Goal: Task Accomplishment & Management: Use online tool/utility

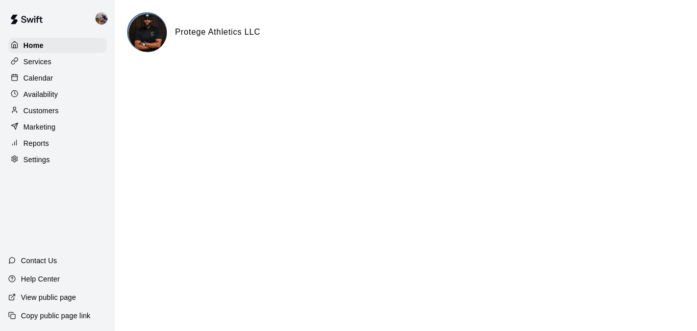
click at [59, 83] on div "Calendar" at bounding box center [57, 77] width 99 height 15
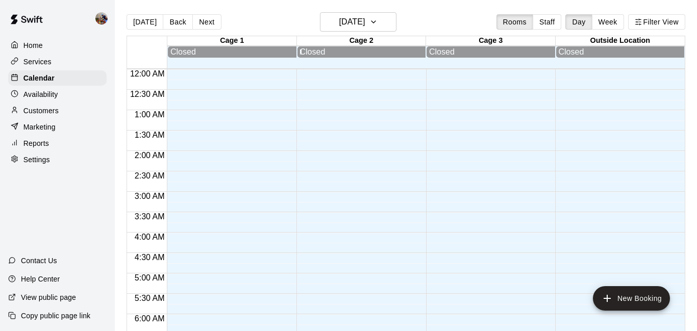
scroll to position [543, 0]
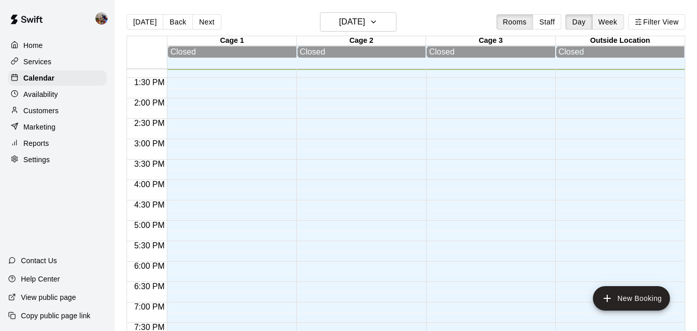
click at [609, 21] on button "Week" at bounding box center [608, 21] width 32 height 15
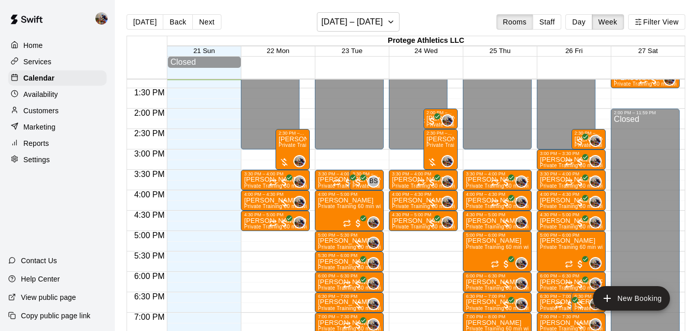
drag, startPoint x: 239, startPoint y: 13, endPoint x: 258, endPoint y: 27, distance: 23.3
click at [258, 27] on div "Today Back Next September 21 – 27 Rooms Staff Day Week Filter View" at bounding box center [406, 23] width 559 height 23
click at [248, 21] on div "Today Back Next September 21 – 27 Rooms Staff Day Week Filter View" at bounding box center [406, 23] width 559 height 23
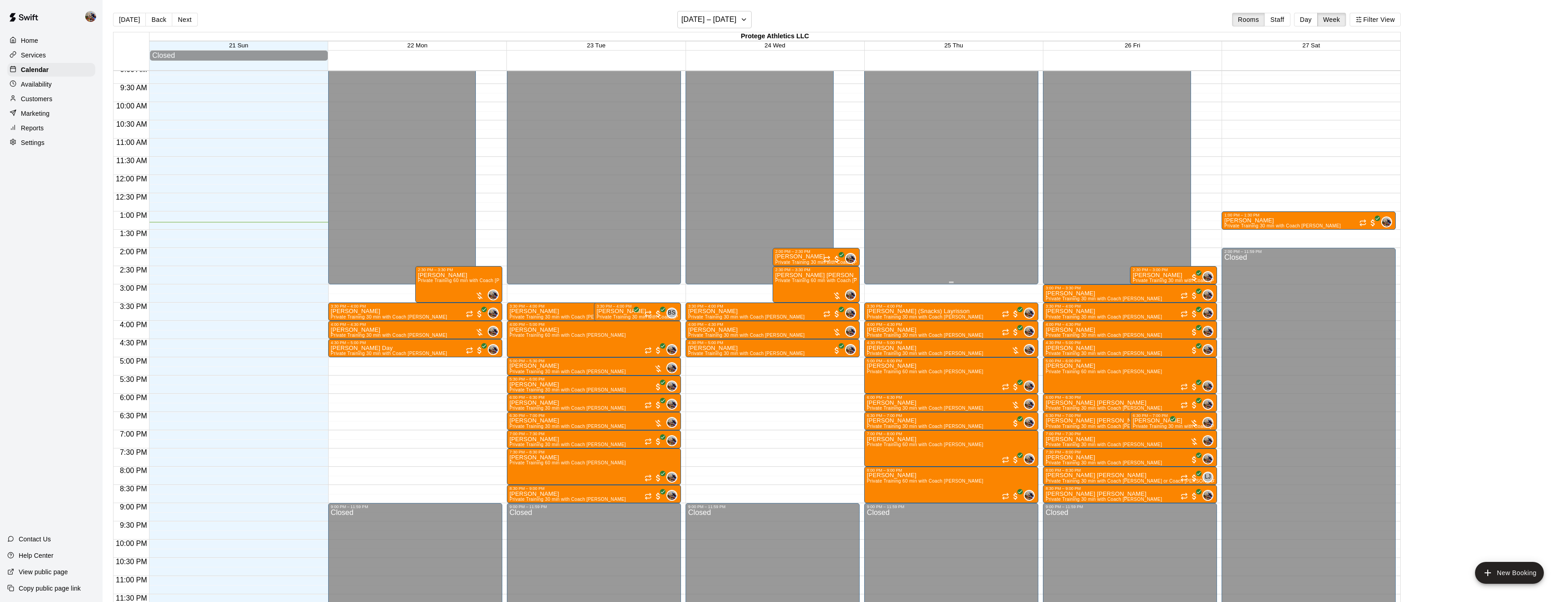
scroll to position [335, 0]
click at [182, 17] on button "Next" at bounding box center [184, 19] width 26 height 13
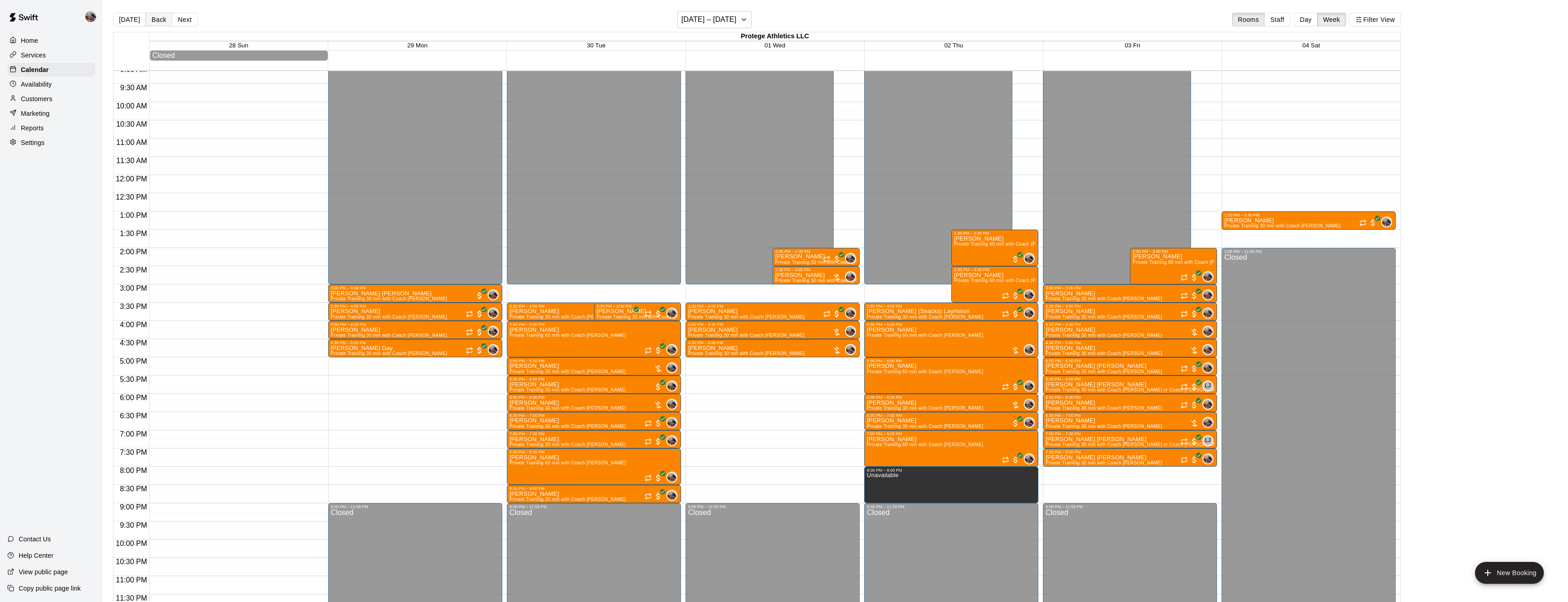
click at [160, 20] on button "Back" at bounding box center [159, 19] width 27 height 13
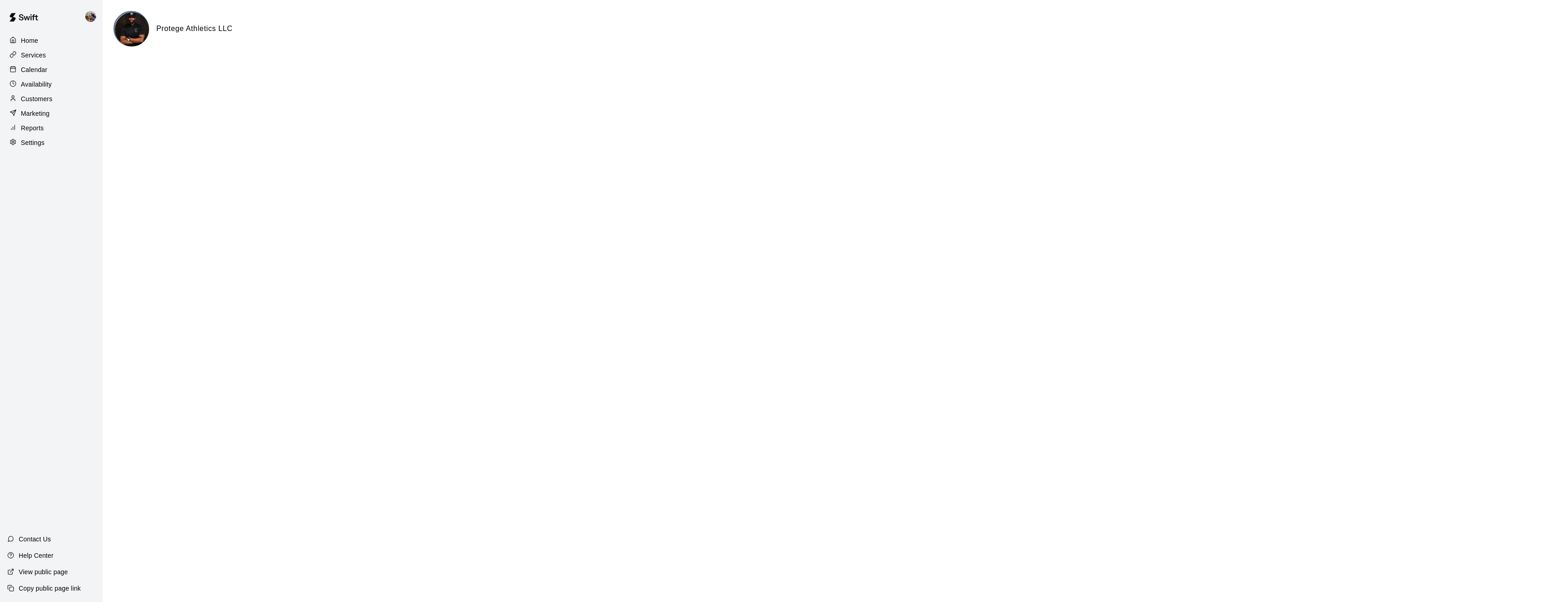
click at [39, 60] on div "Services" at bounding box center [51, 54] width 88 height 13
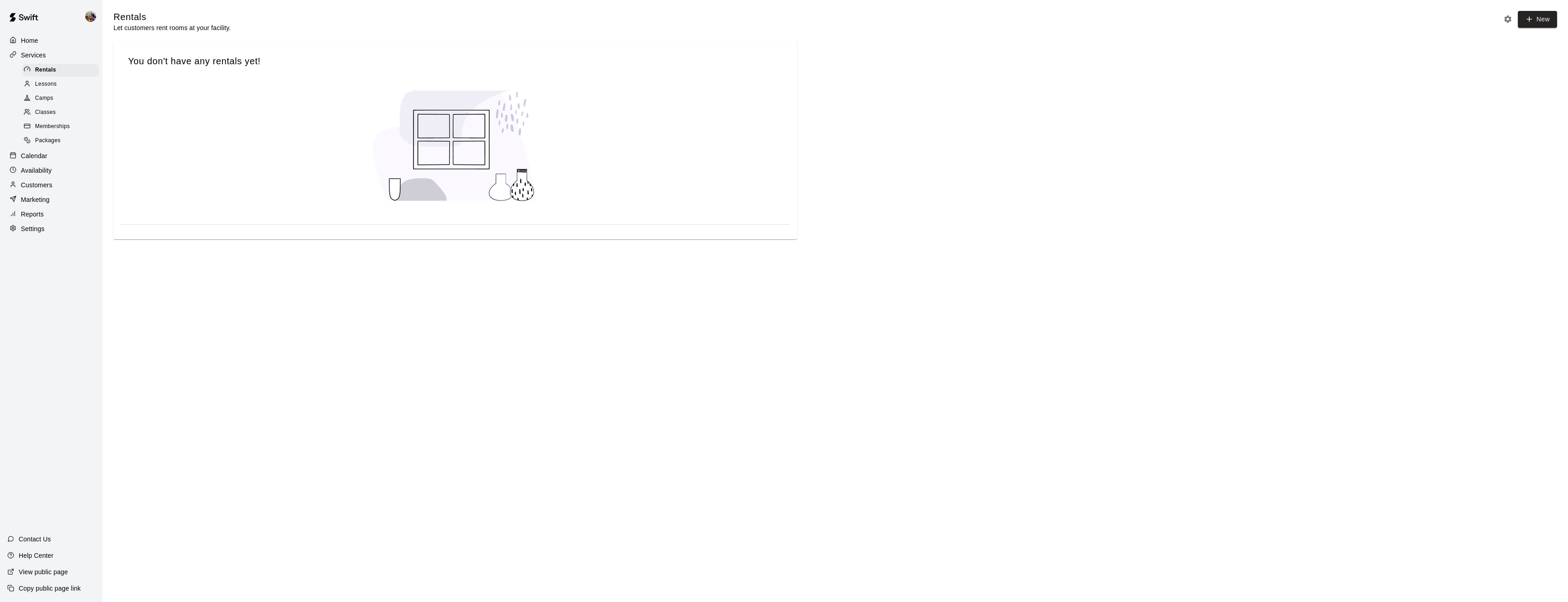
click at [44, 169] on p "Availability" at bounding box center [36, 171] width 31 height 9
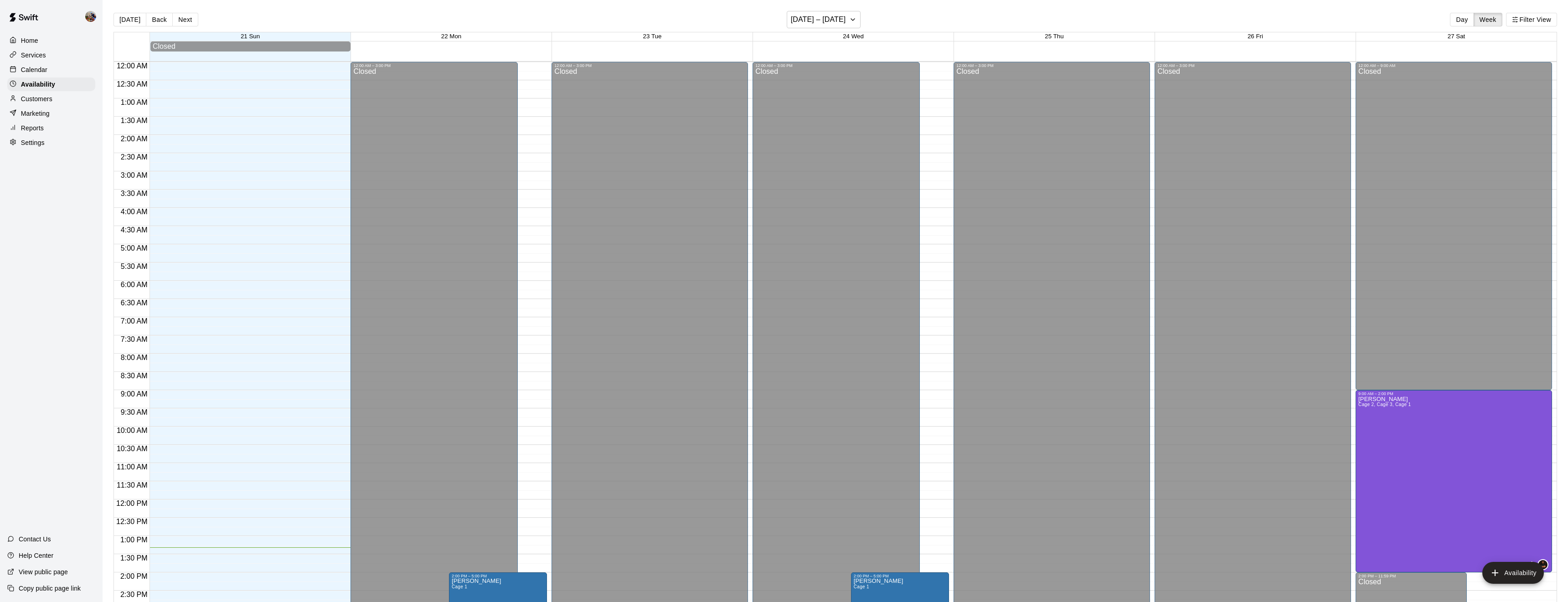
click at [39, 98] on p "Customers" at bounding box center [36, 99] width 31 height 9
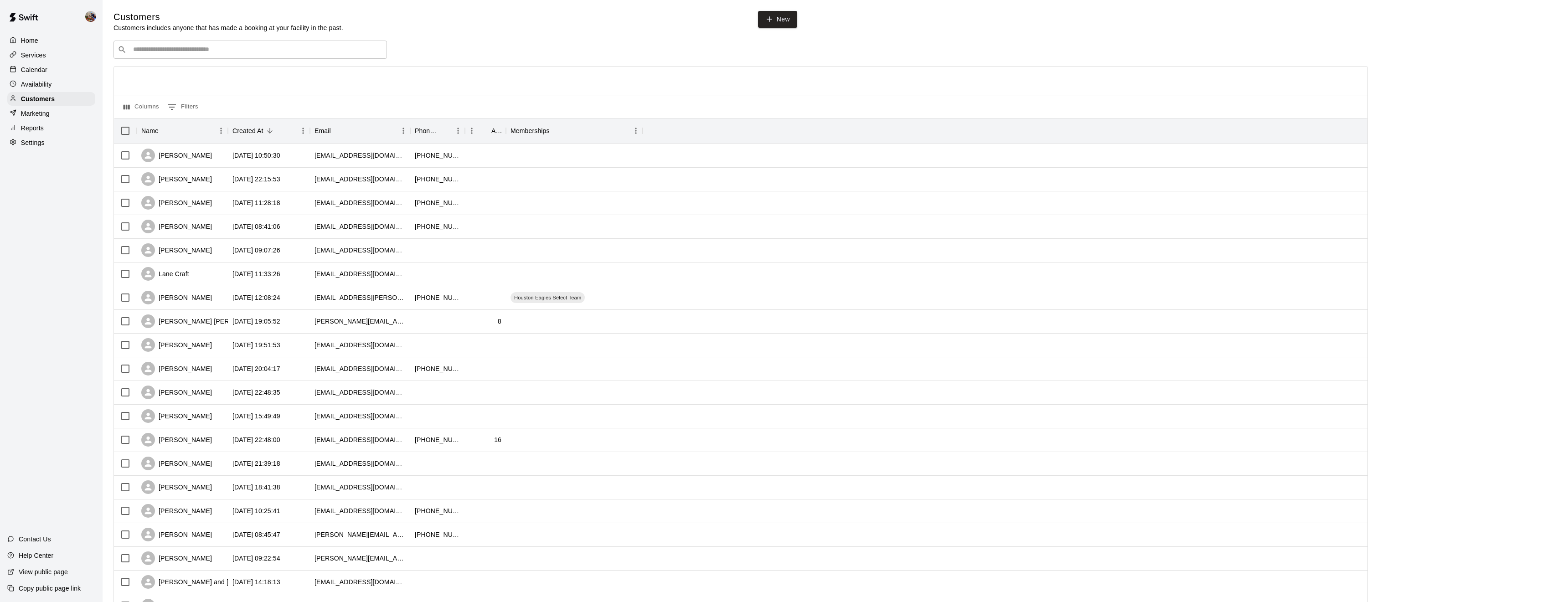
click at [38, 128] on p "Reports" at bounding box center [32, 128] width 23 height 9
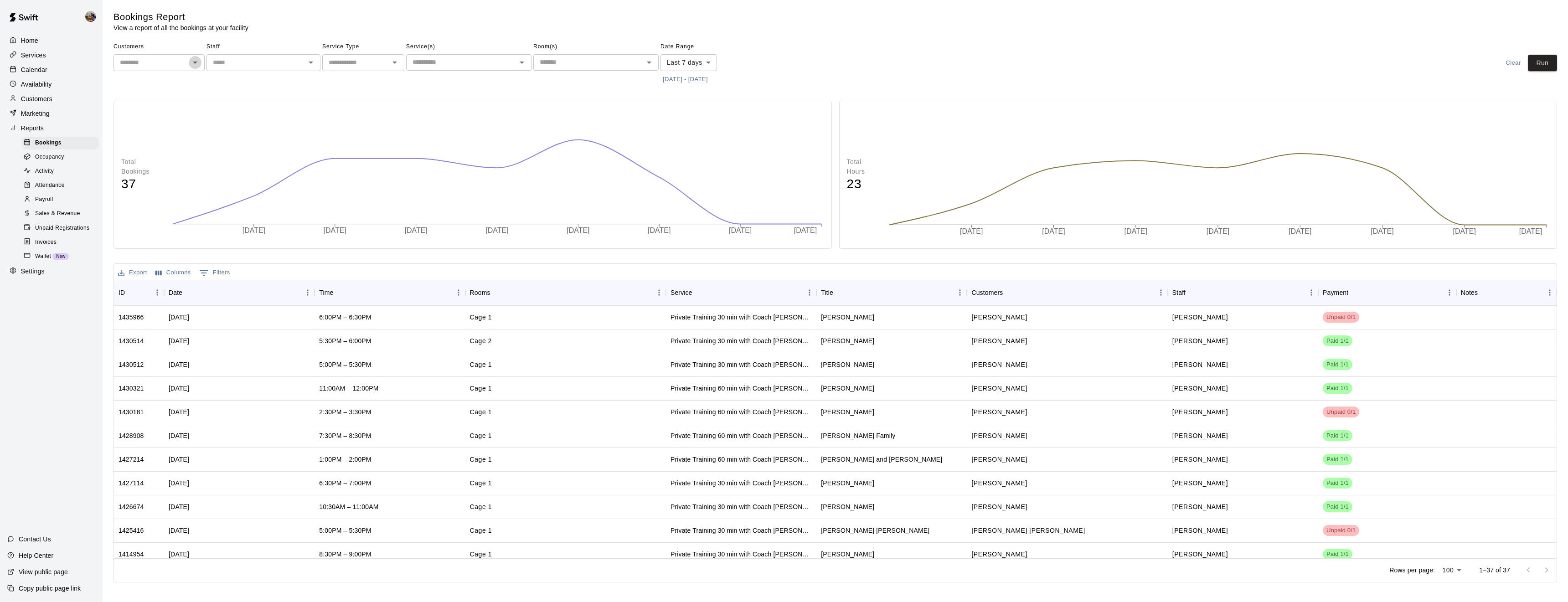
click at [191, 68] on icon "Open" at bounding box center [195, 63] width 11 height 11
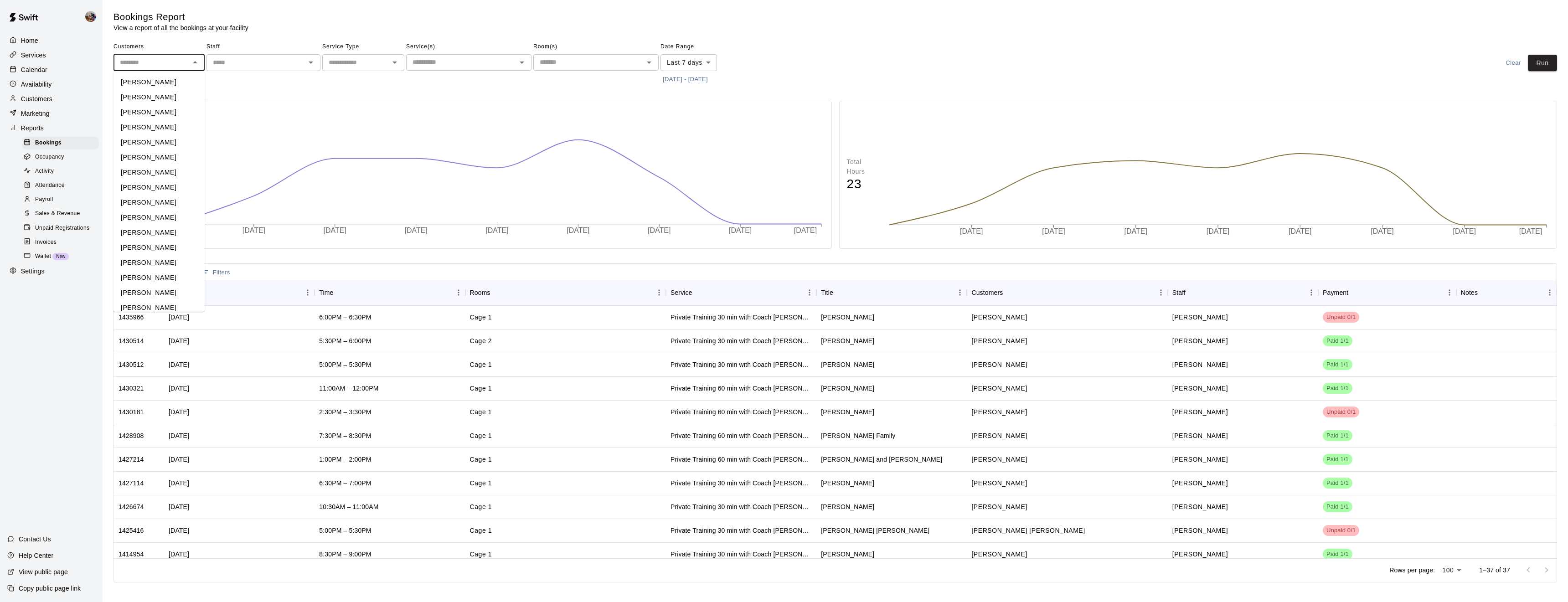
click at [191, 68] on icon "Close" at bounding box center [195, 63] width 11 height 11
click at [198, 88] on li "Elizabeth Crawley" at bounding box center [159, 82] width 91 height 15
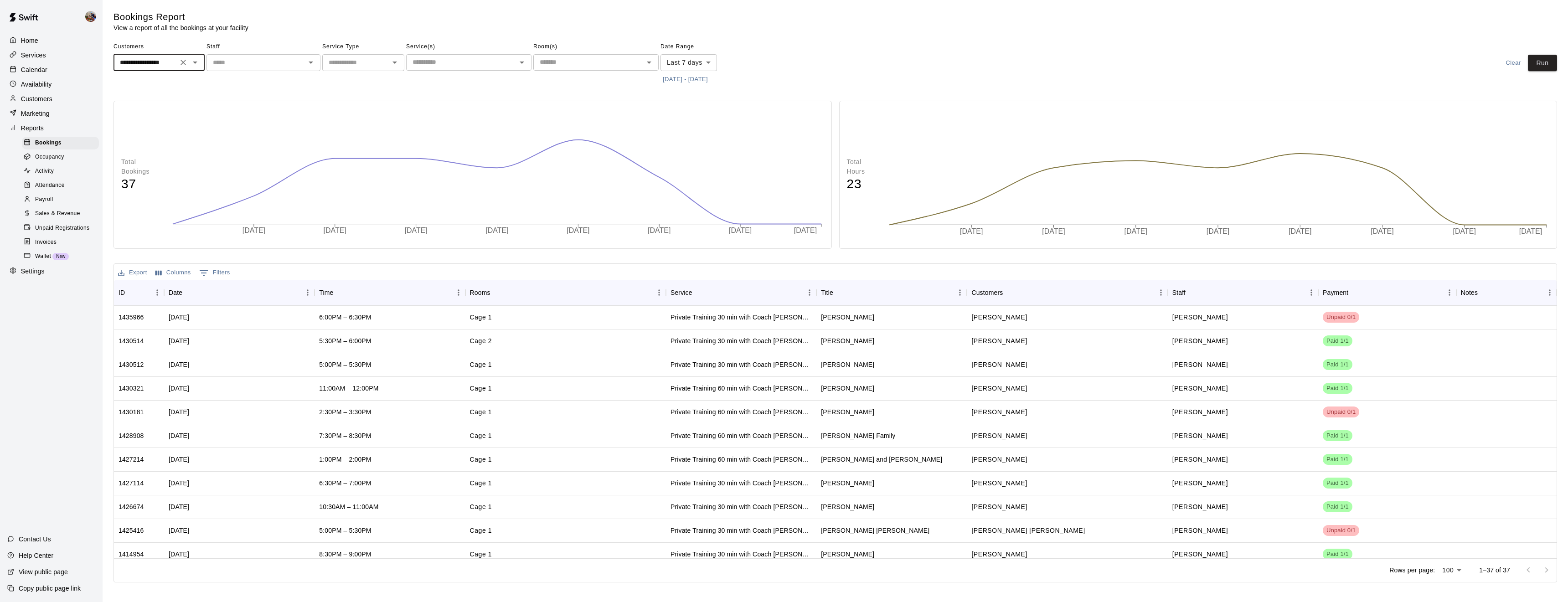
type input "**********"
click at [671, 78] on button "9/14/2025 - 9/21/2025" at bounding box center [686, 79] width 50 height 14
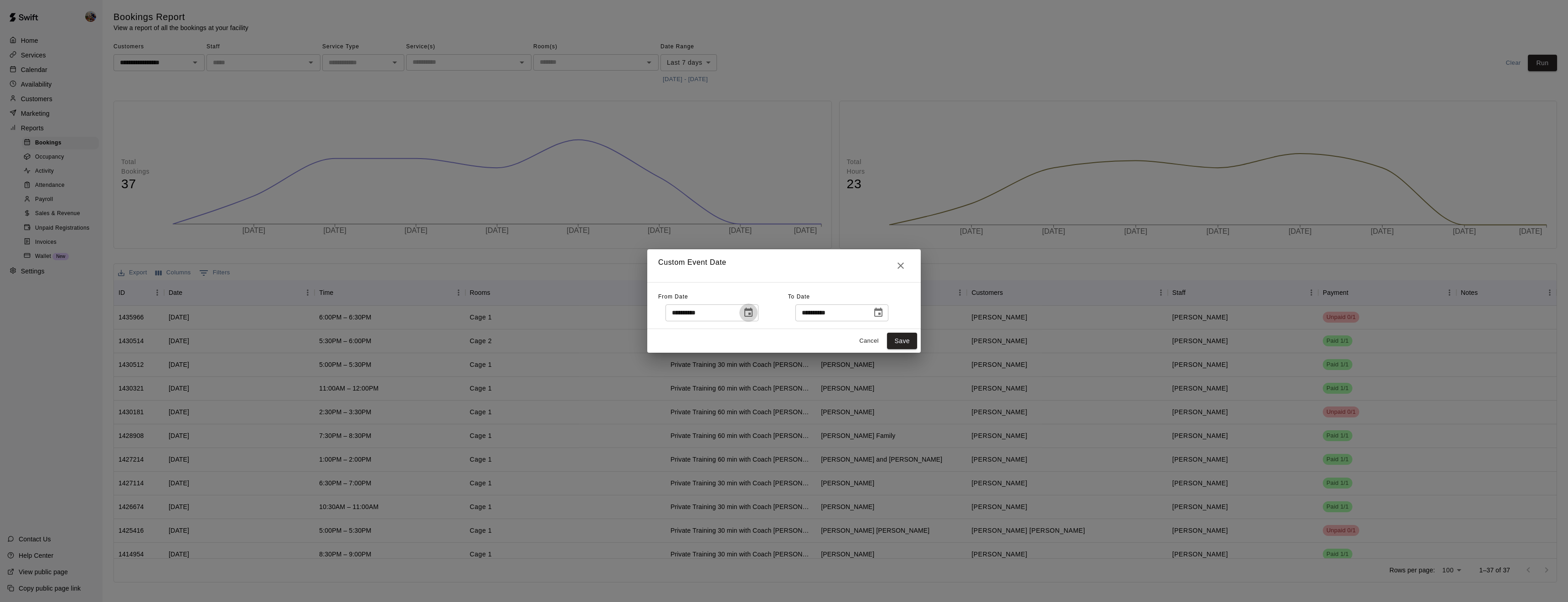
click at [755, 312] on icon "Choose date, selected date is Sep 14, 2025" at bounding box center [748, 313] width 11 height 11
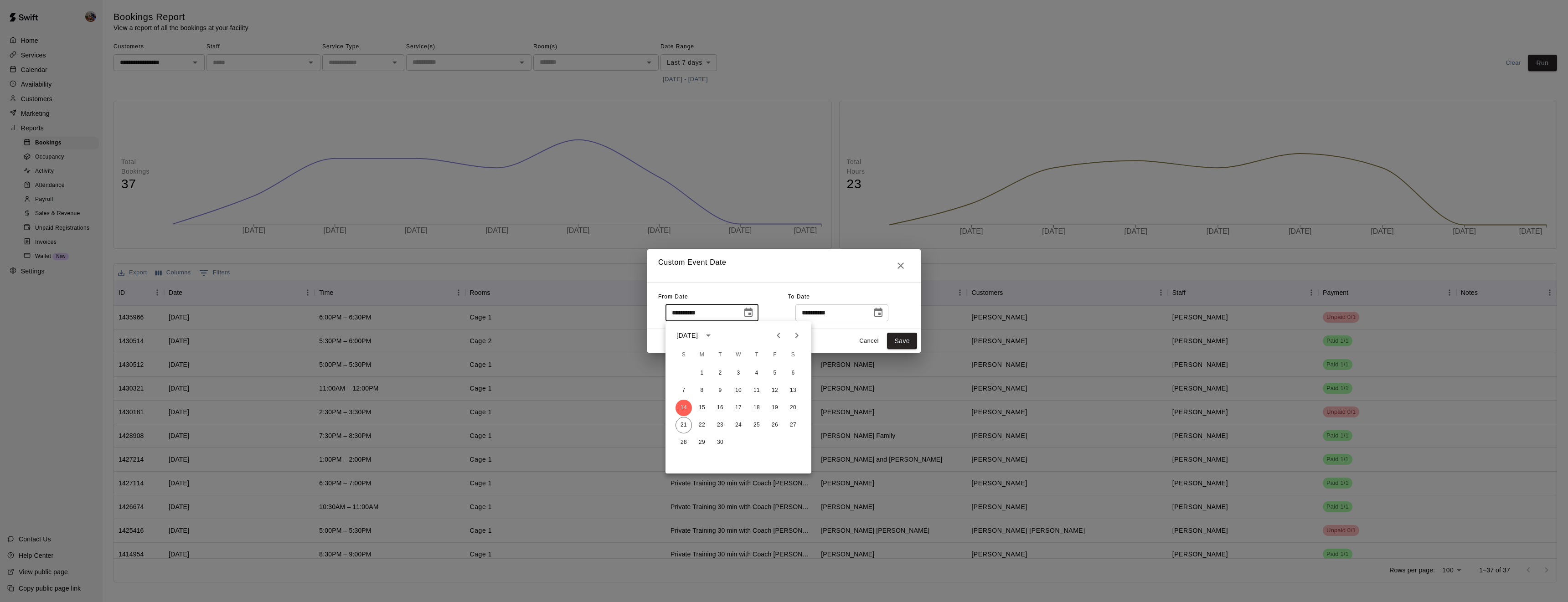
click at [784, 338] on icon "Previous month" at bounding box center [779, 336] width 11 height 11
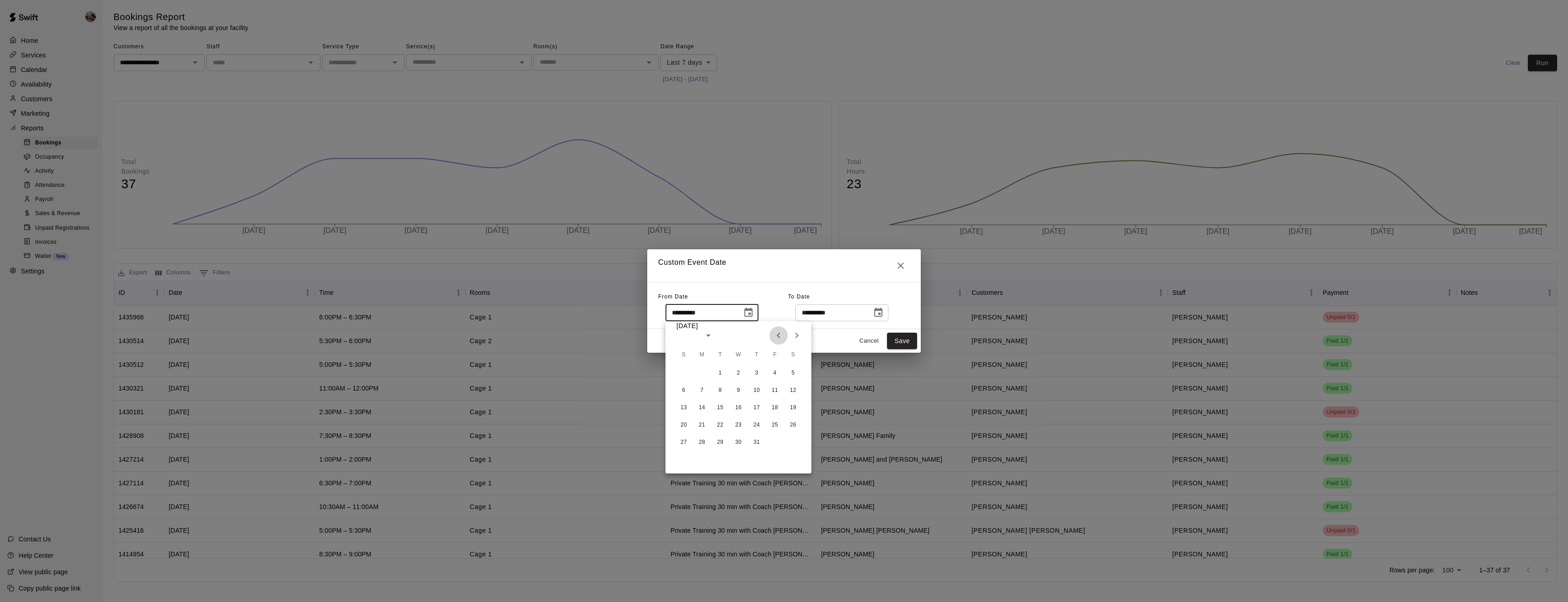
click at [784, 338] on icon "Previous month" at bounding box center [779, 336] width 11 height 11
click at [794, 339] on icon "Next month" at bounding box center [797, 336] width 11 height 11
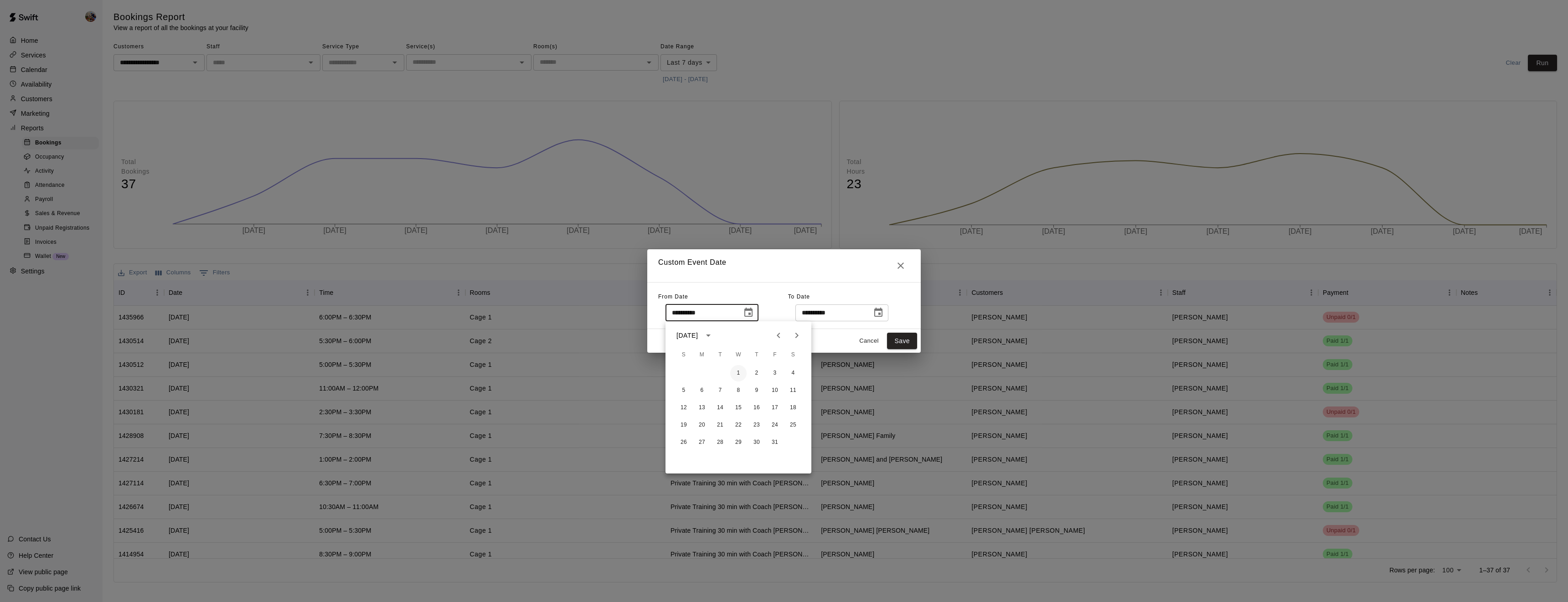
click at [736, 374] on button "1" at bounding box center [738, 373] width 16 height 16
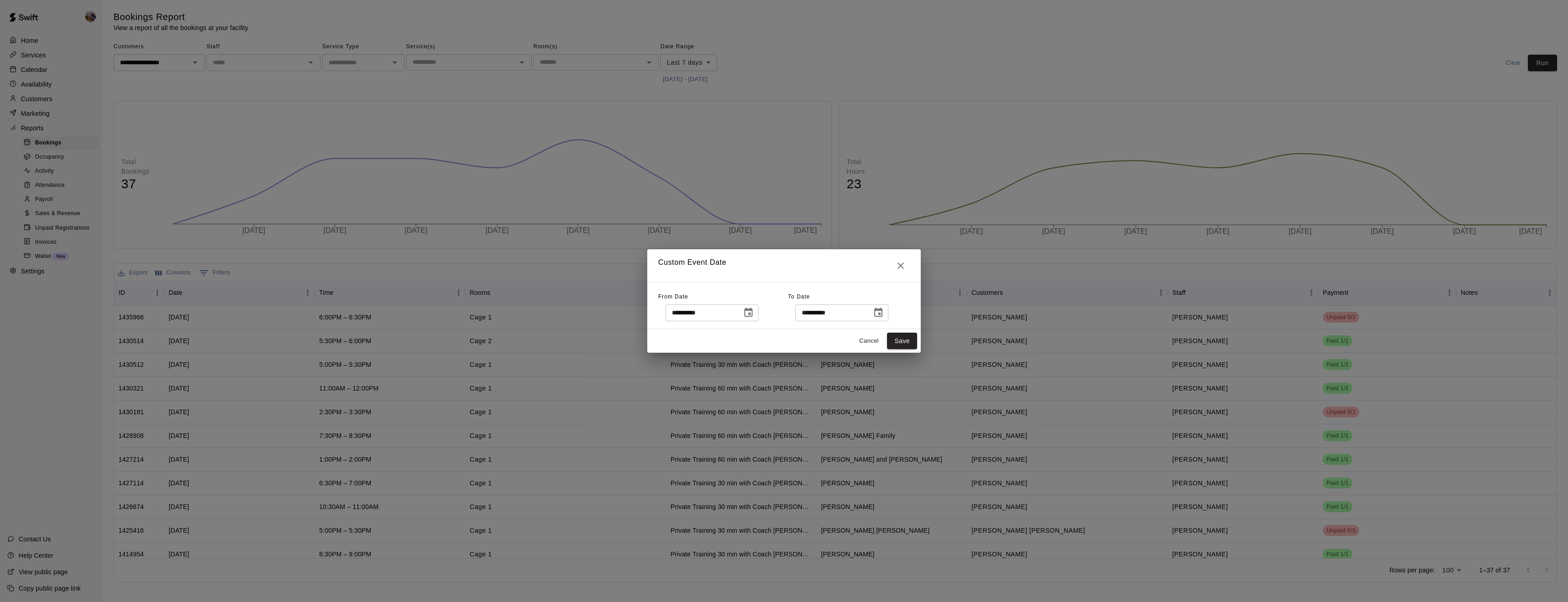
type input "**********"
click at [898, 339] on button "Save" at bounding box center [903, 341] width 30 height 17
type input "******"
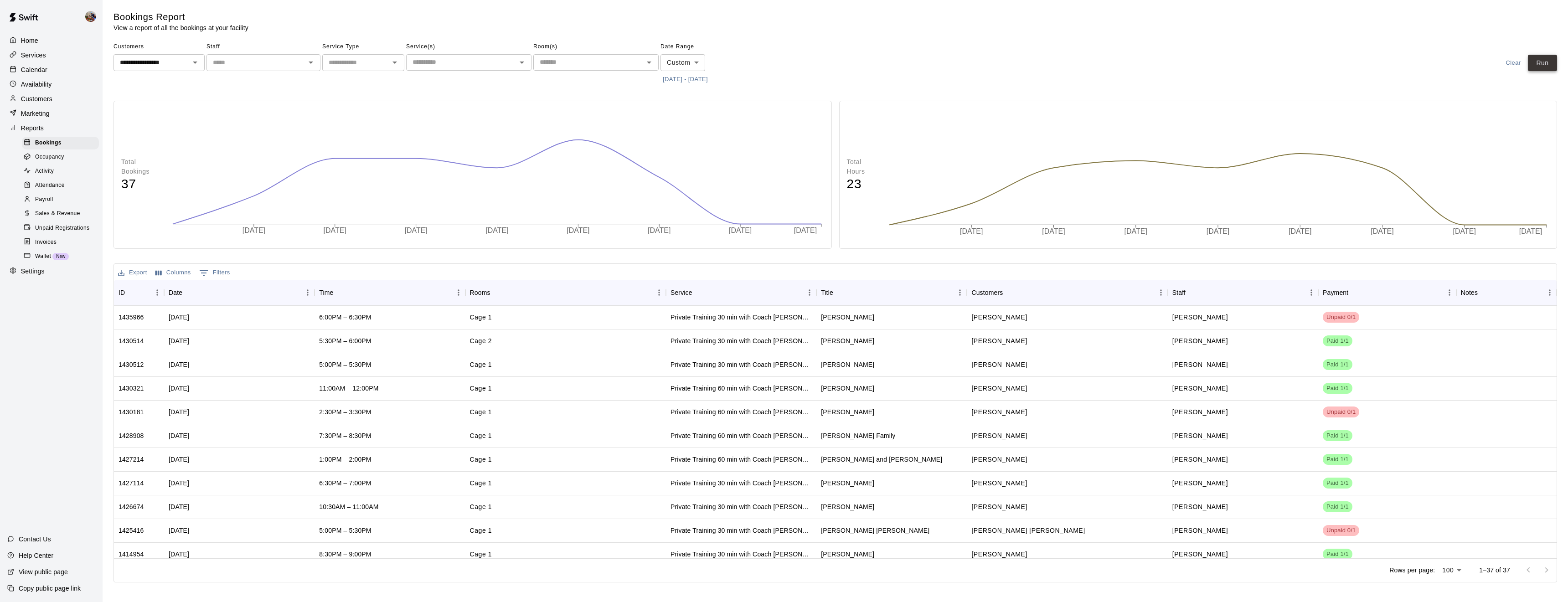
click at [1544, 67] on button "Run" at bounding box center [1543, 63] width 29 height 17
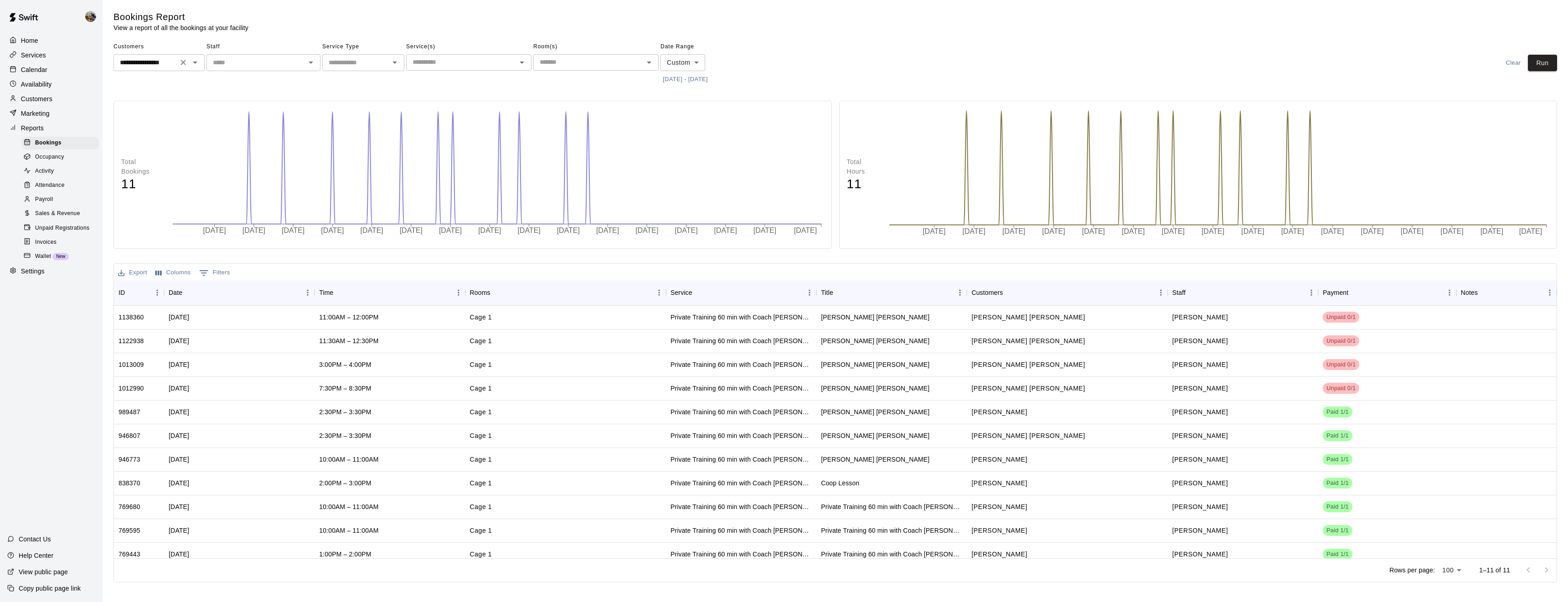
click at [190, 63] on icon "Open" at bounding box center [195, 63] width 11 height 11
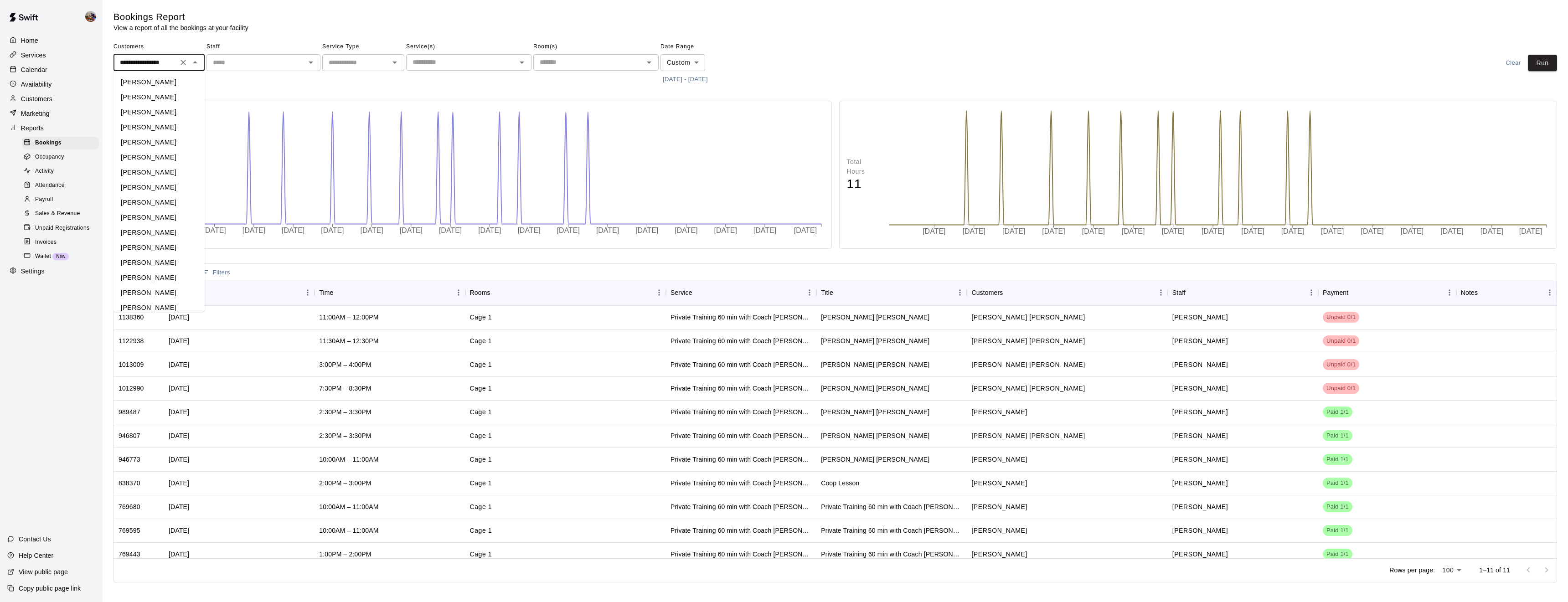
click at [185, 63] on icon "Clear" at bounding box center [183, 63] width 9 height 9
click at [165, 113] on li "[PERSON_NAME] Day" at bounding box center [159, 112] width 91 height 15
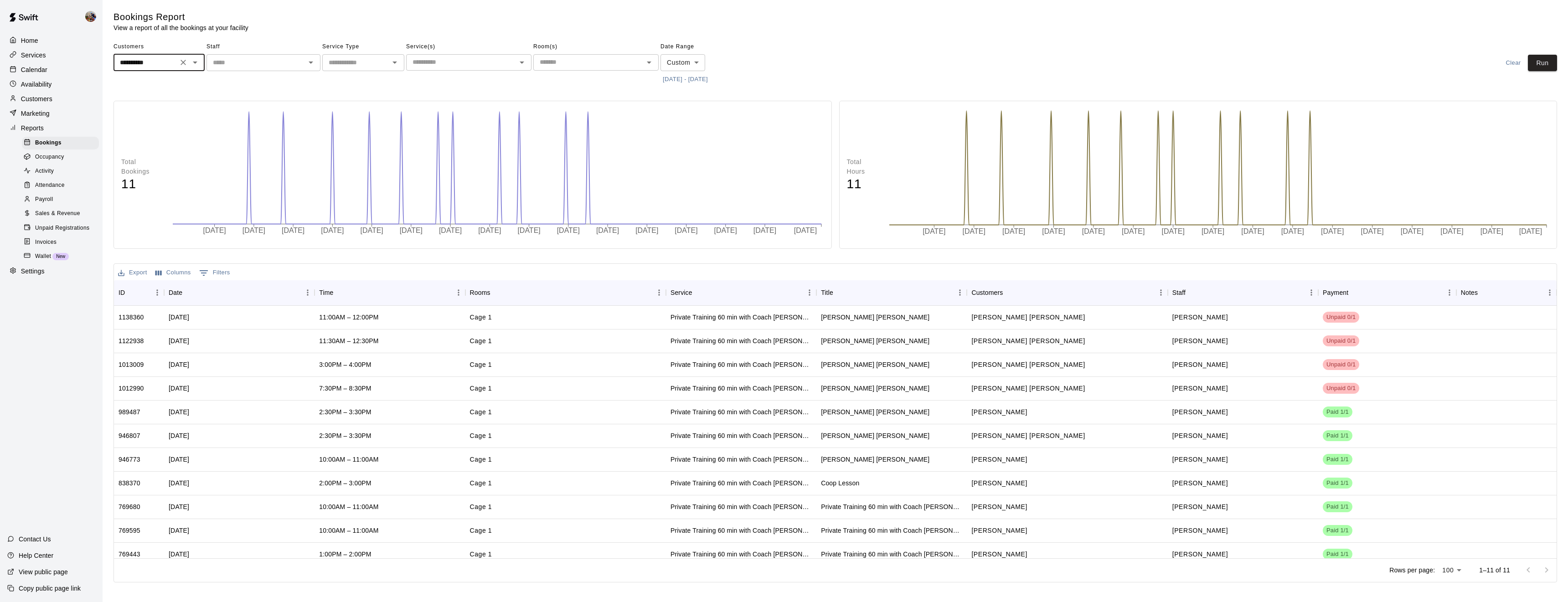
type input "**********"
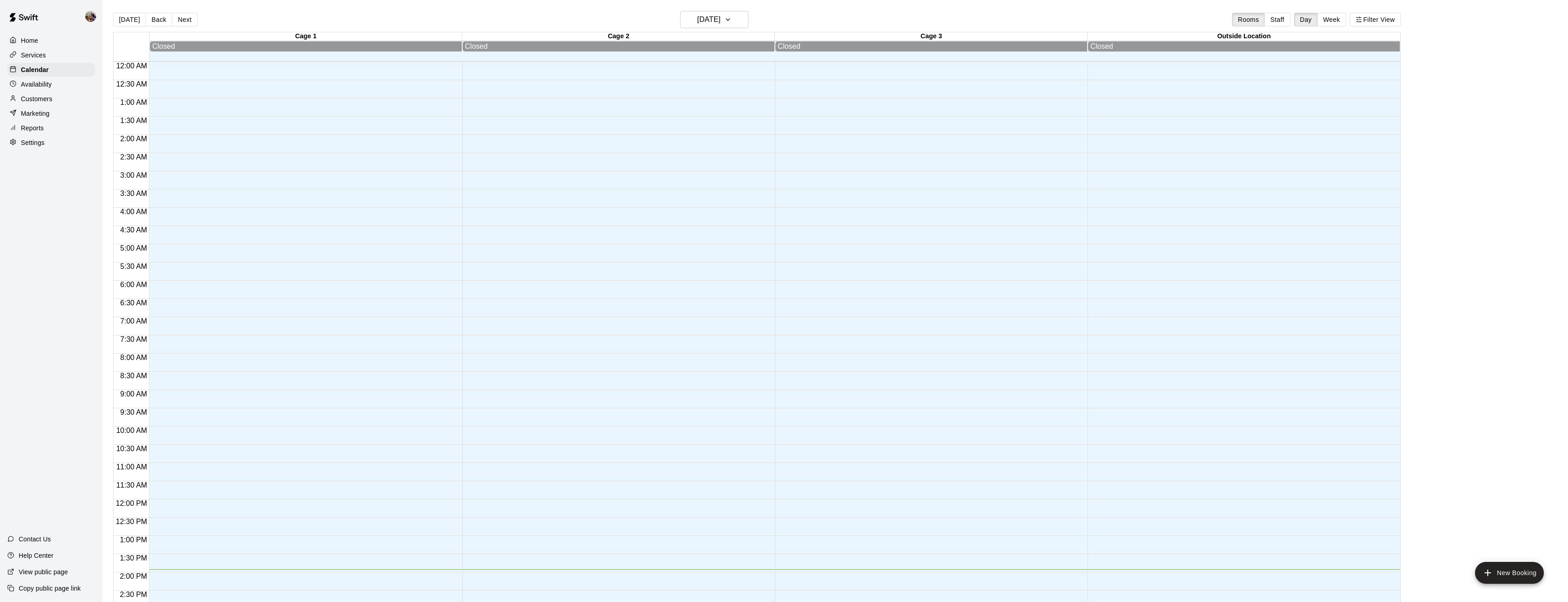
scroll to position [297, 0]
click at [1338, 21] on button "Week" at bounding box center [1332, 19] width 29 height 13
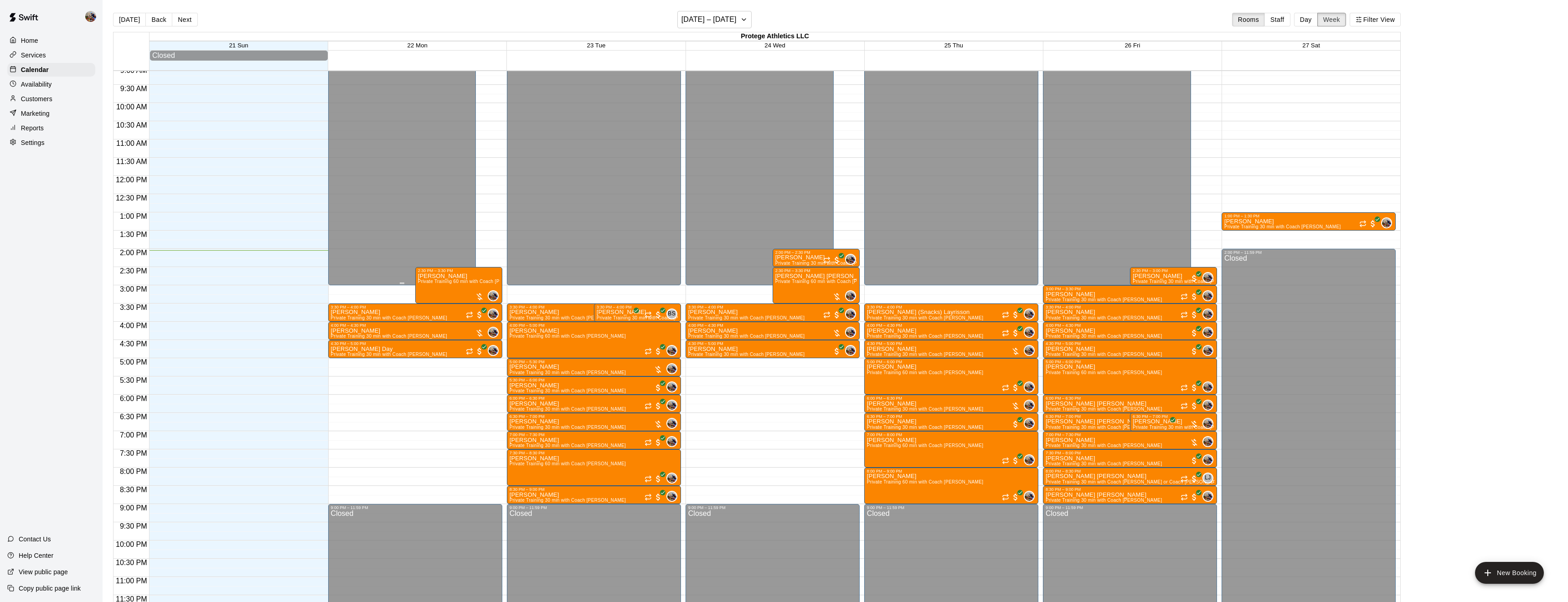
scroll to position [0, 0]
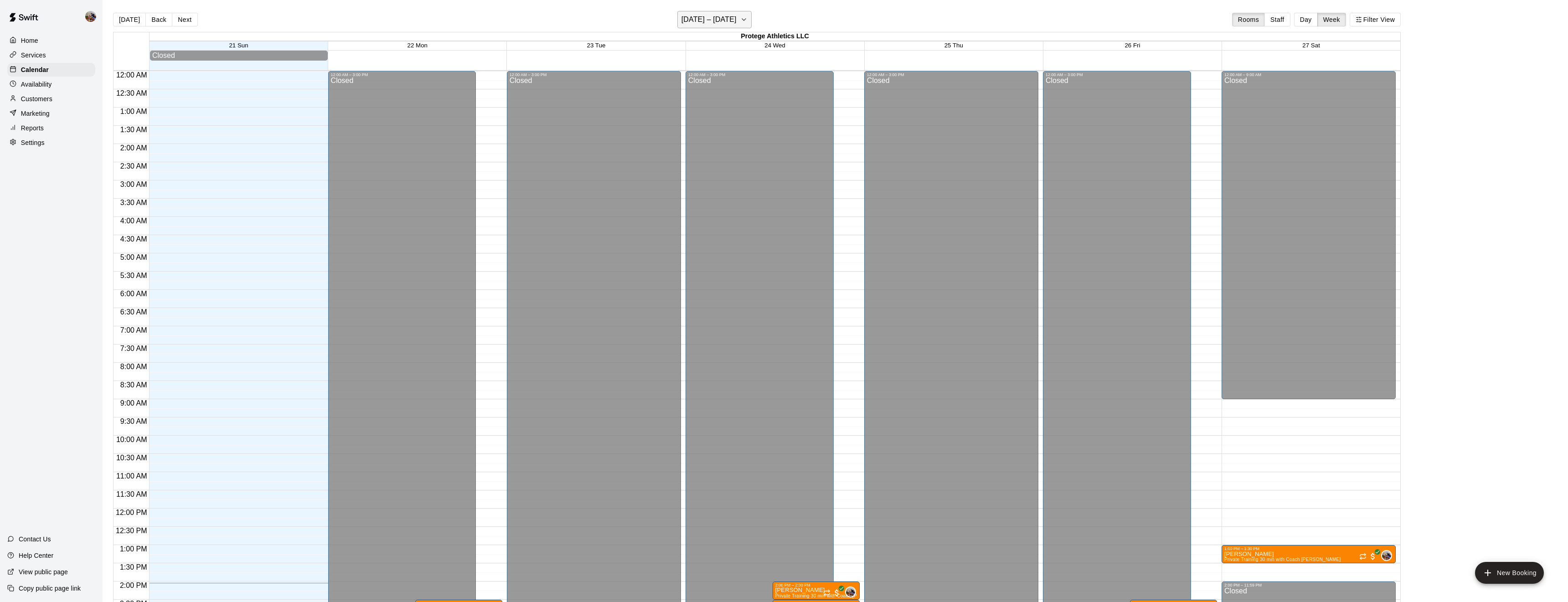
click at [745, 20] on icon "button" at bounding box center [744, 20] width 7 height 11
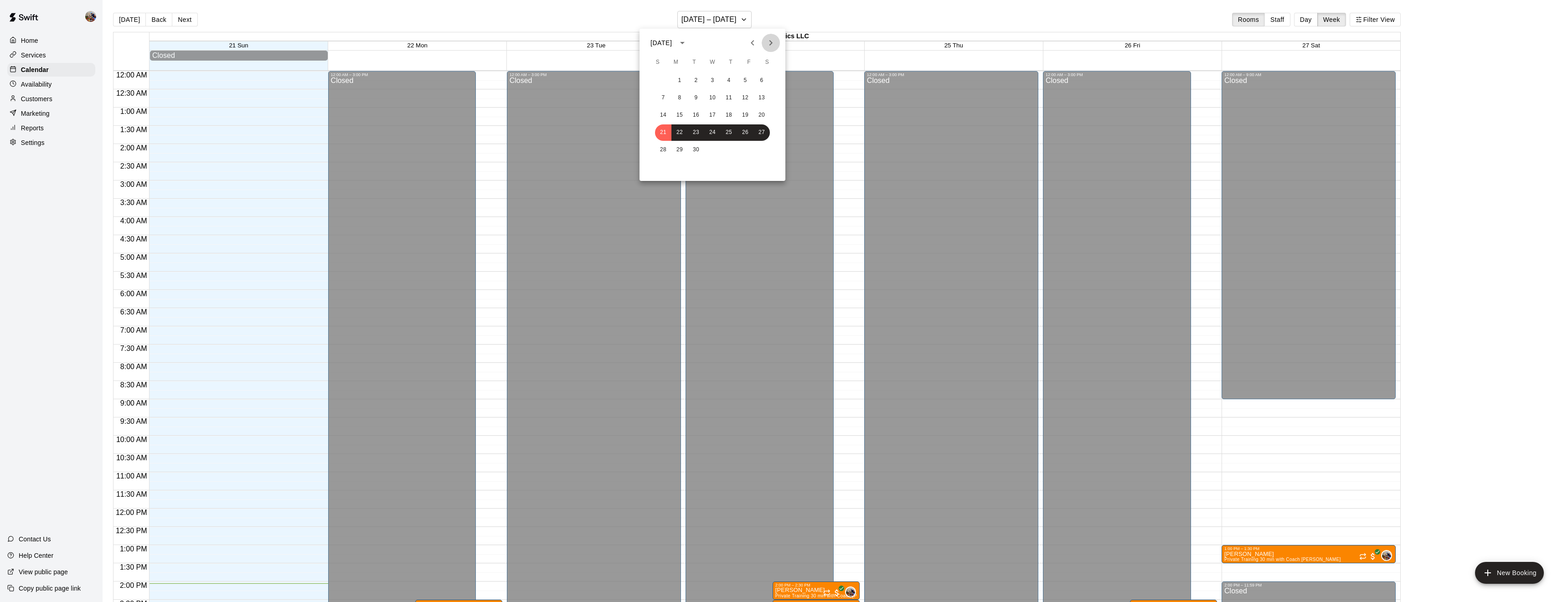
click at [771, 45] on icon "Next month" at bounding box center [771, 43] width 11 height 11
click at [699, 96] on button "4" at bounding box center [696, 98] width 16 height 16
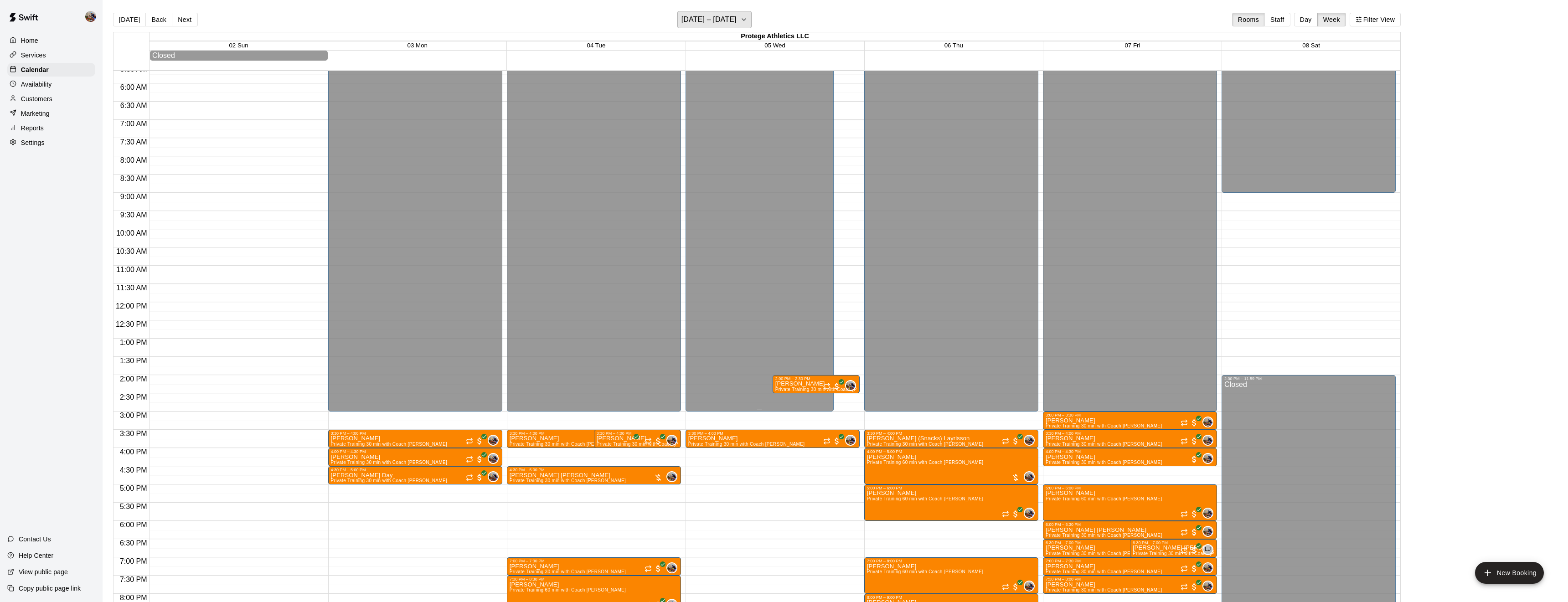
scroll to position [372, 0]
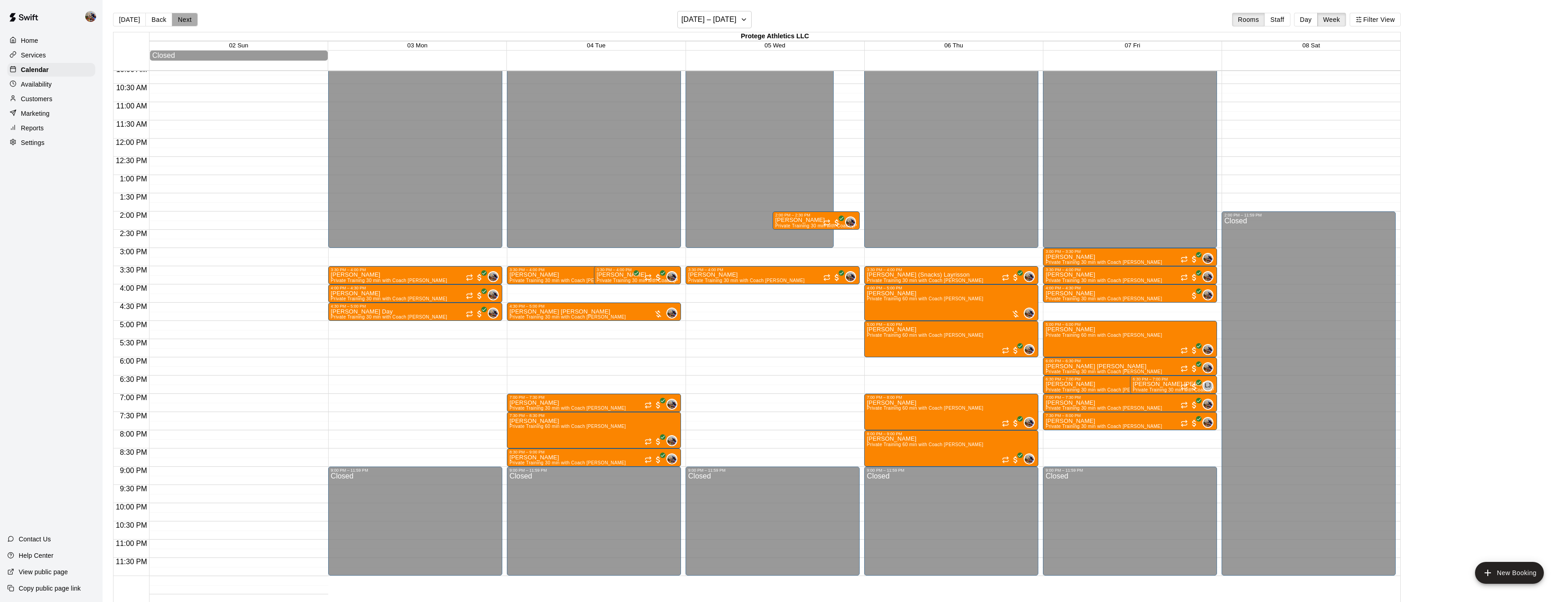
click at [181, 23] on button "Next" at bounding box center [184, 19] width 26 height 13
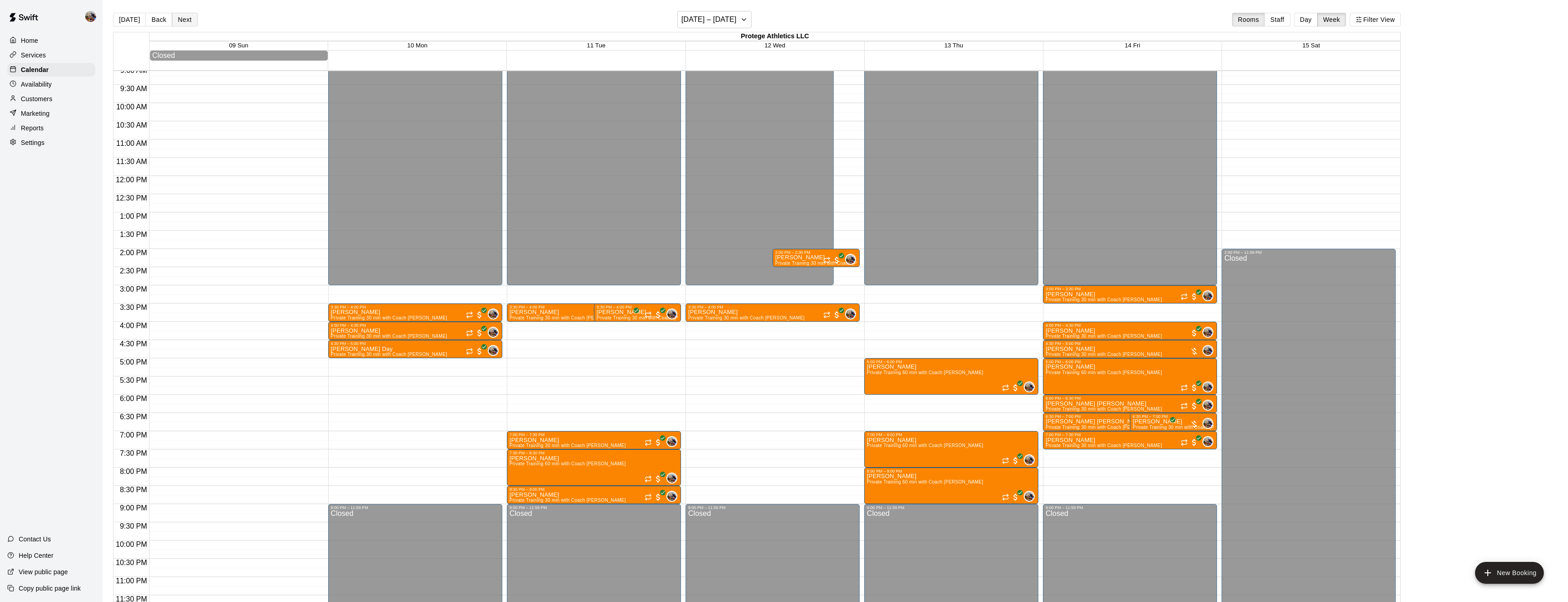
scroll to position [335, 0]
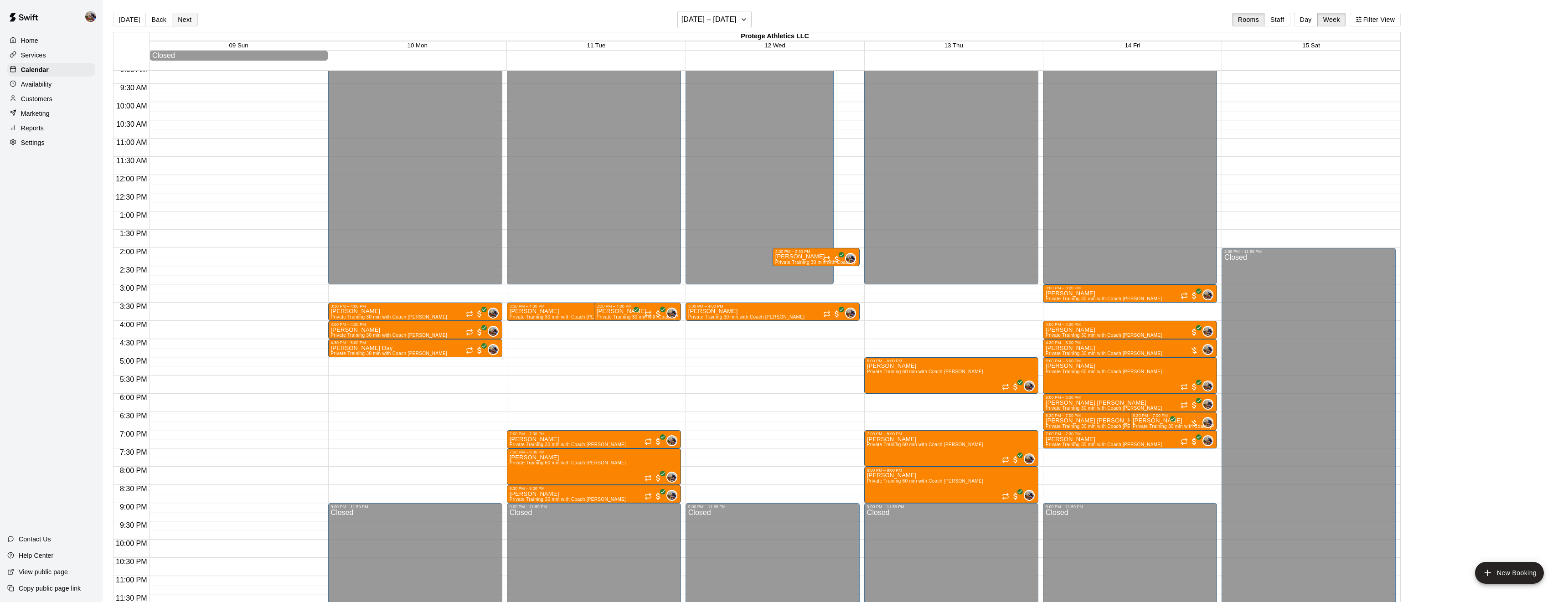
click at [181, 23] on button "Next" at bounding box center [184, 19] width 26 height 13
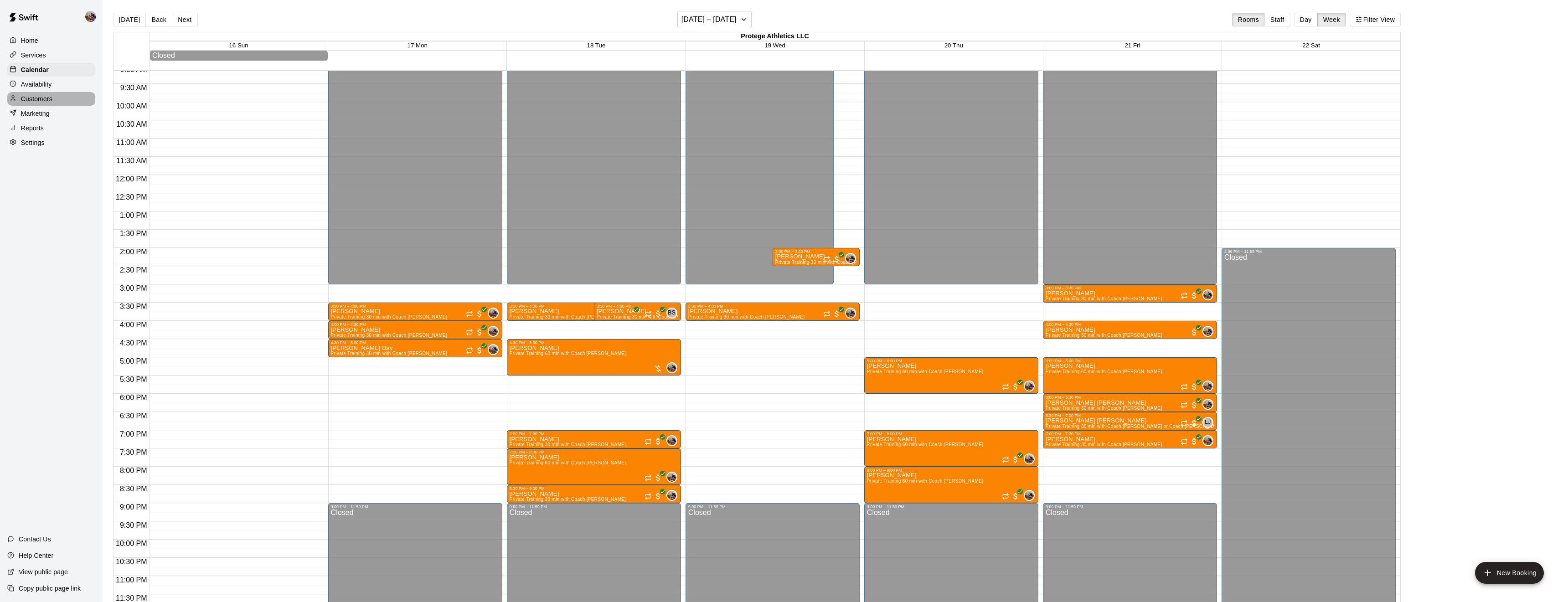
click at [53, 101] on div "Customers" at bounding box center [51, 98] width 88 height 13
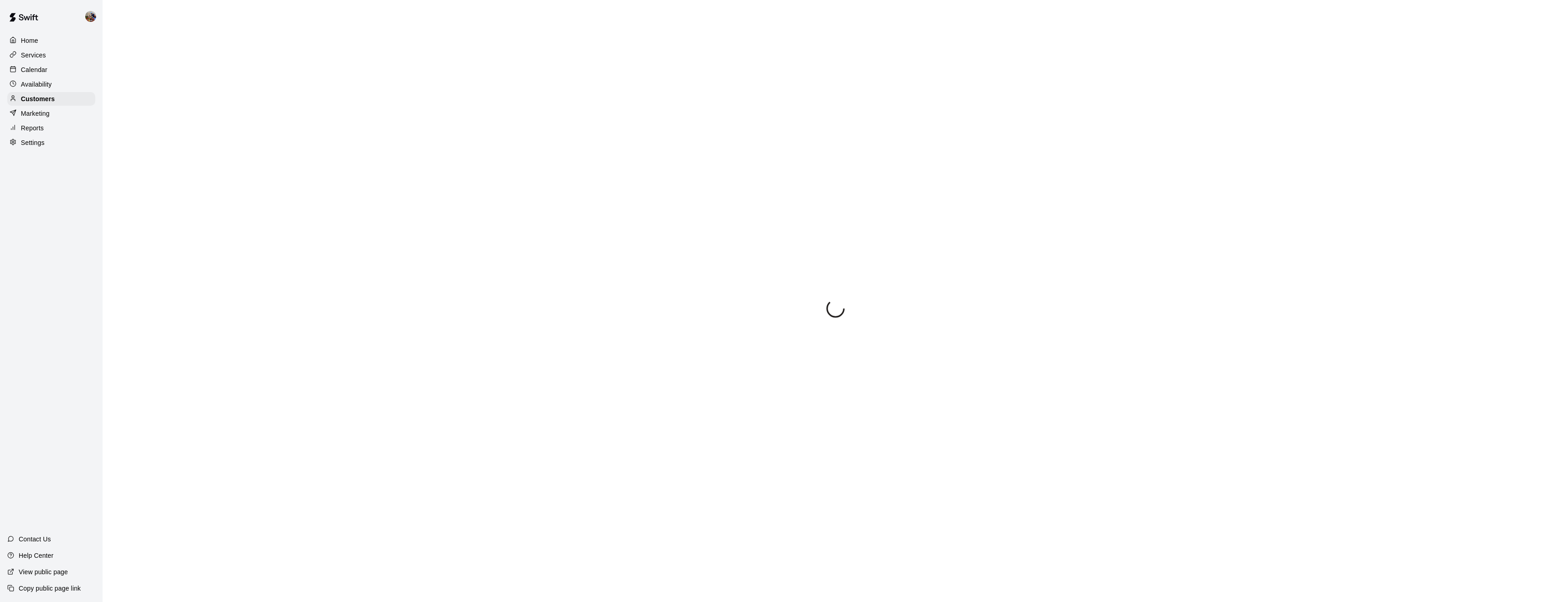
click at [45, 64] on div "Calendar" at bounding box center [51, 69] width 88 height 13
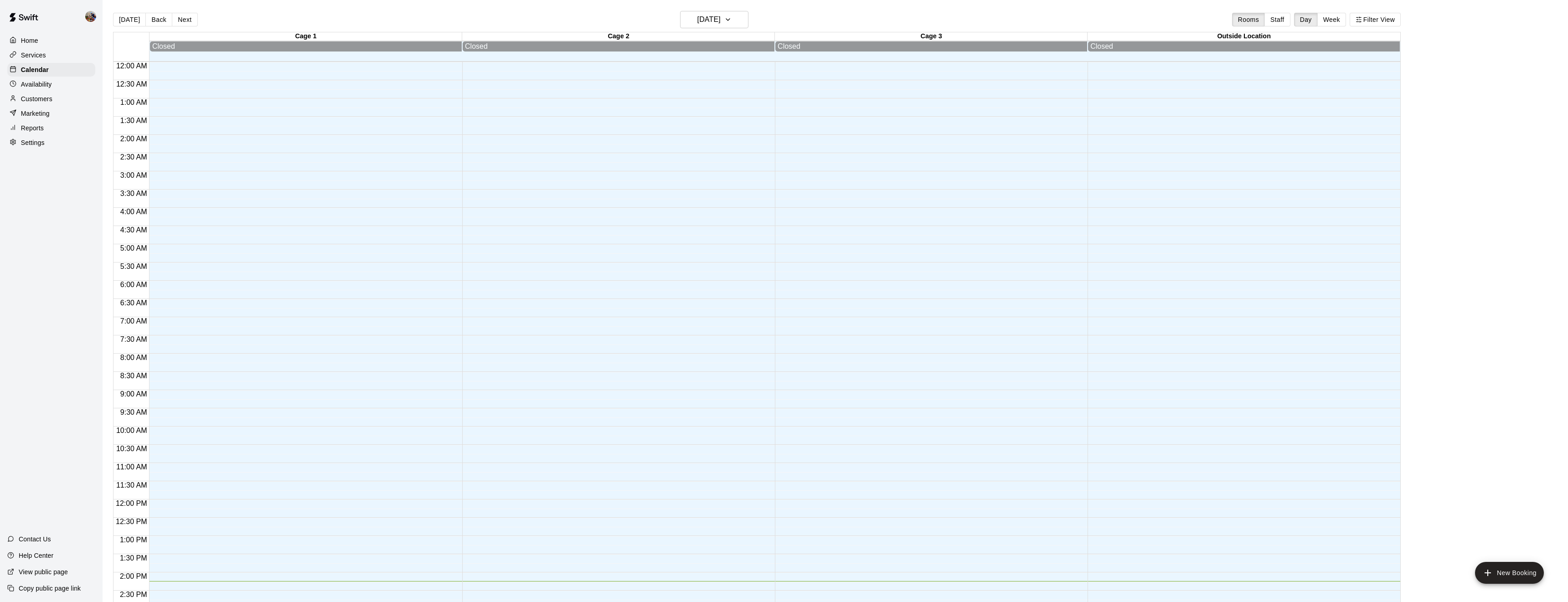
scroll to position [297, 0]
click at [1335, 22] on button "Week" at bounding box center [1332, 19] width 29 height 13
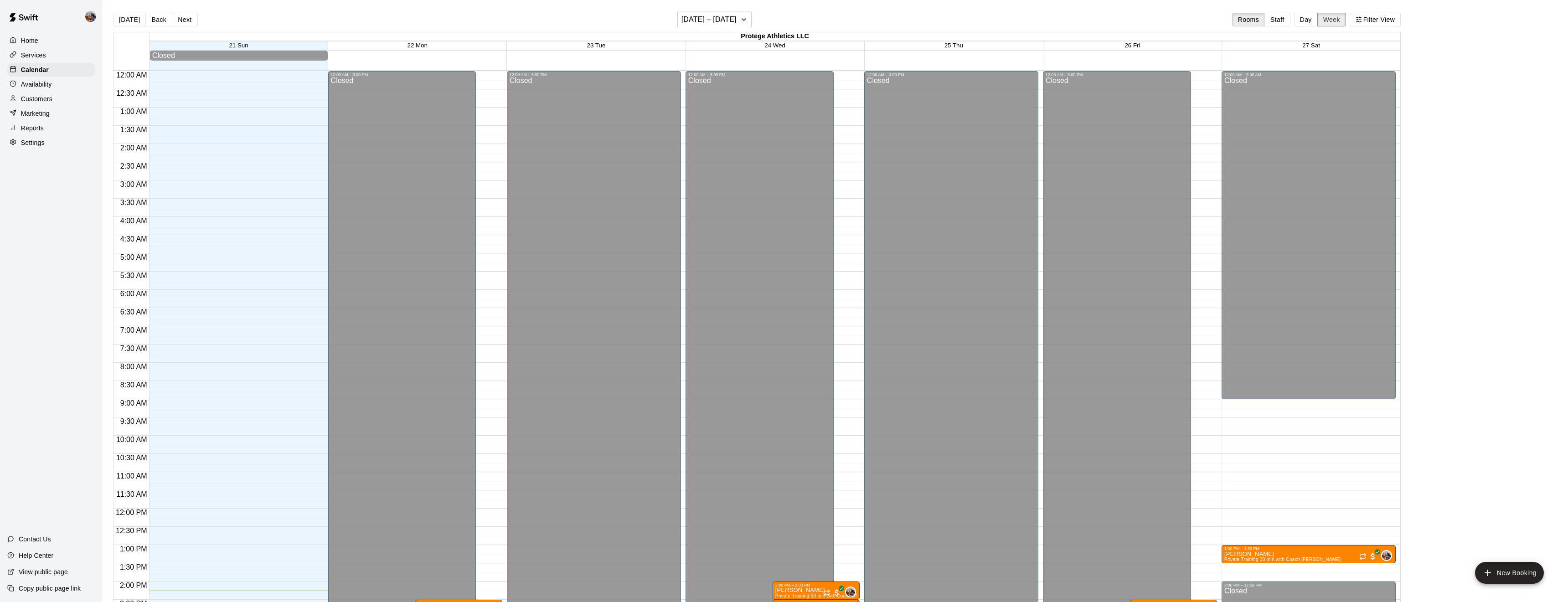
scroll to position [333, 0]
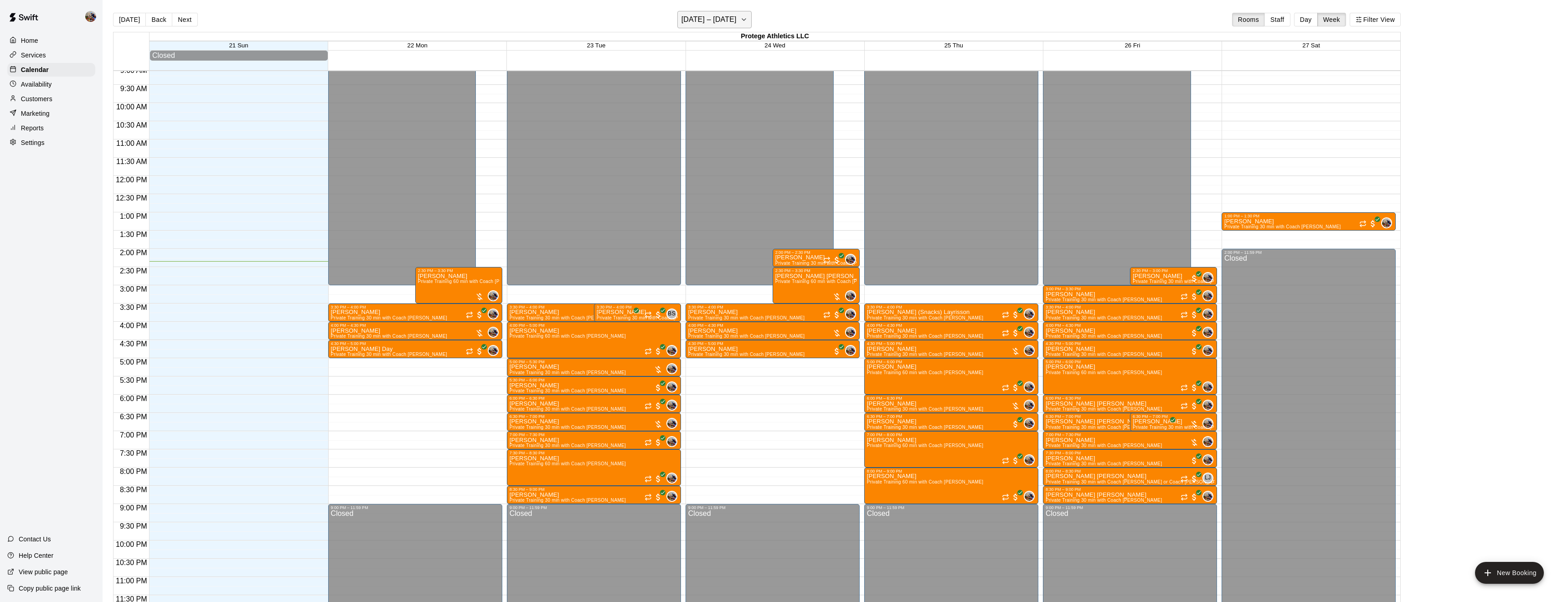
click at [736, 19] on h6 "[DATE] – [DATE]" at bounding box center [709, 20] width 55 height 13
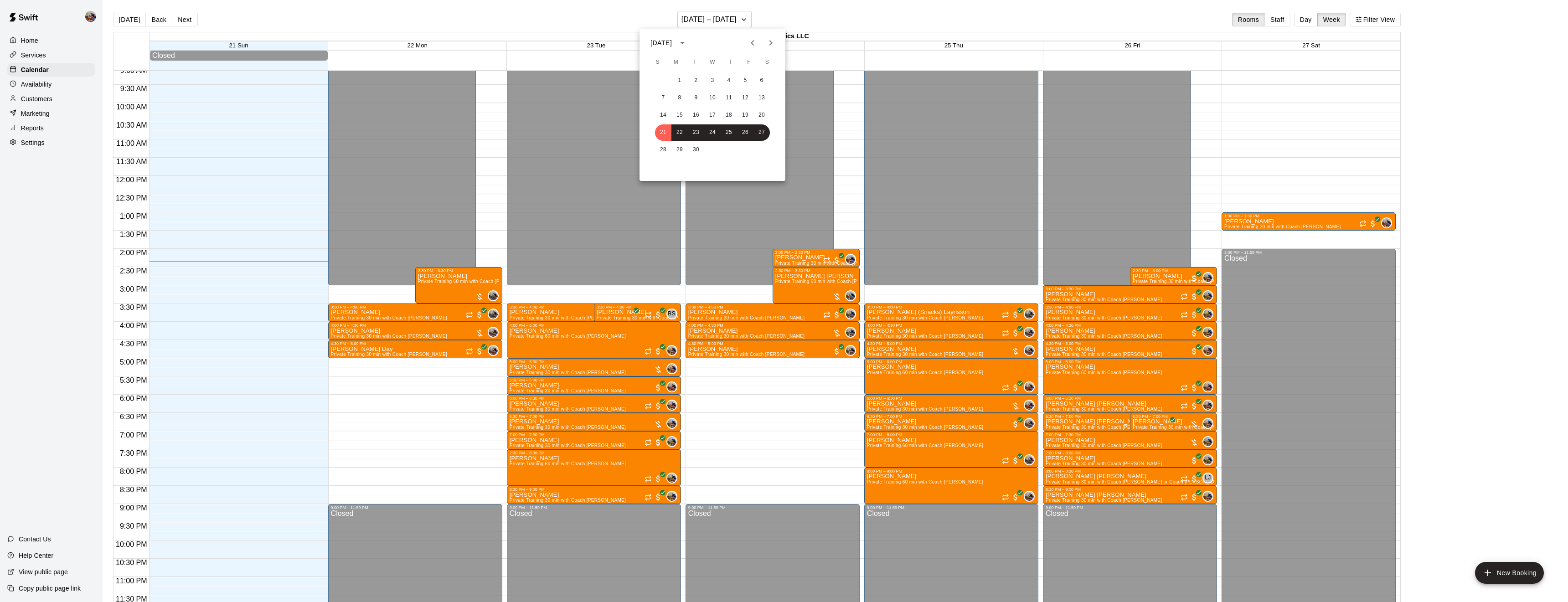
click at [773, 39] on icon "Next month" at bounding box center [771, 43] width 11 height 11
click at [696, 96] on button "4" at bounding box center [696, 98] width 16 height 16
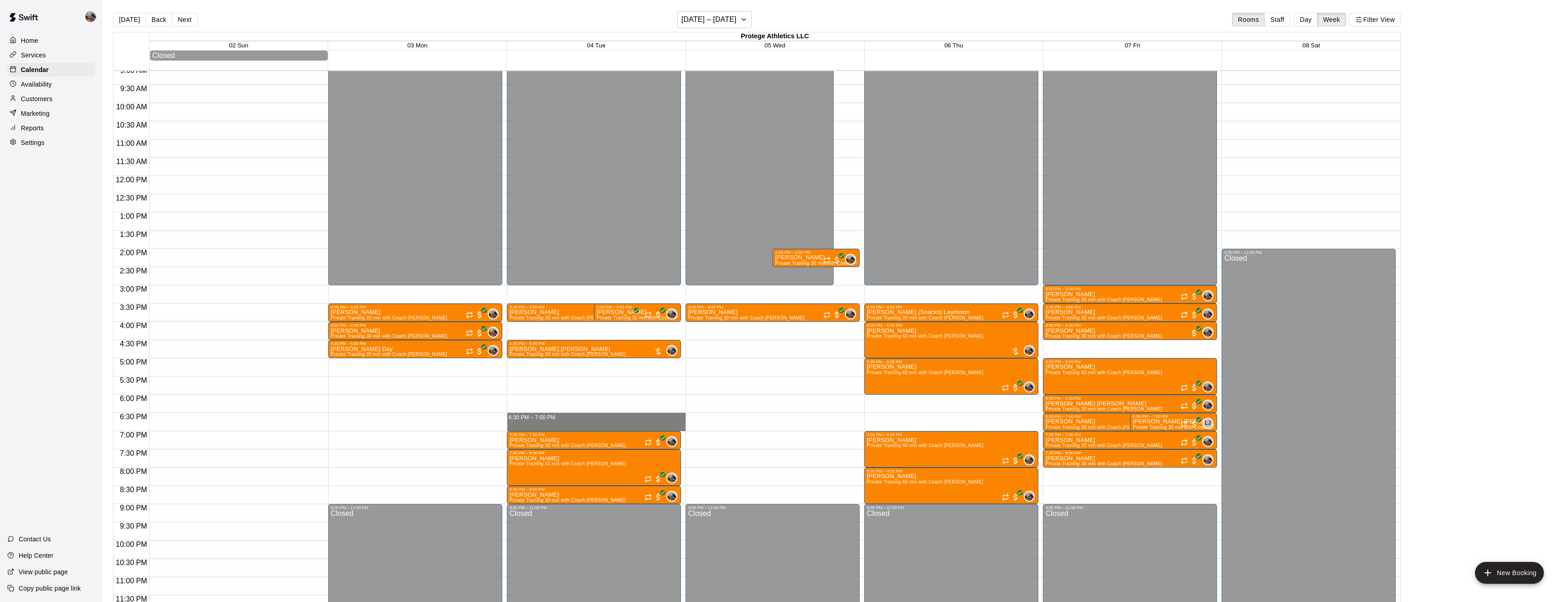
drag, startPoint x: 591, startPoint y: 416, endPoint x: 591, endPoint y: 427, distance: 11.0
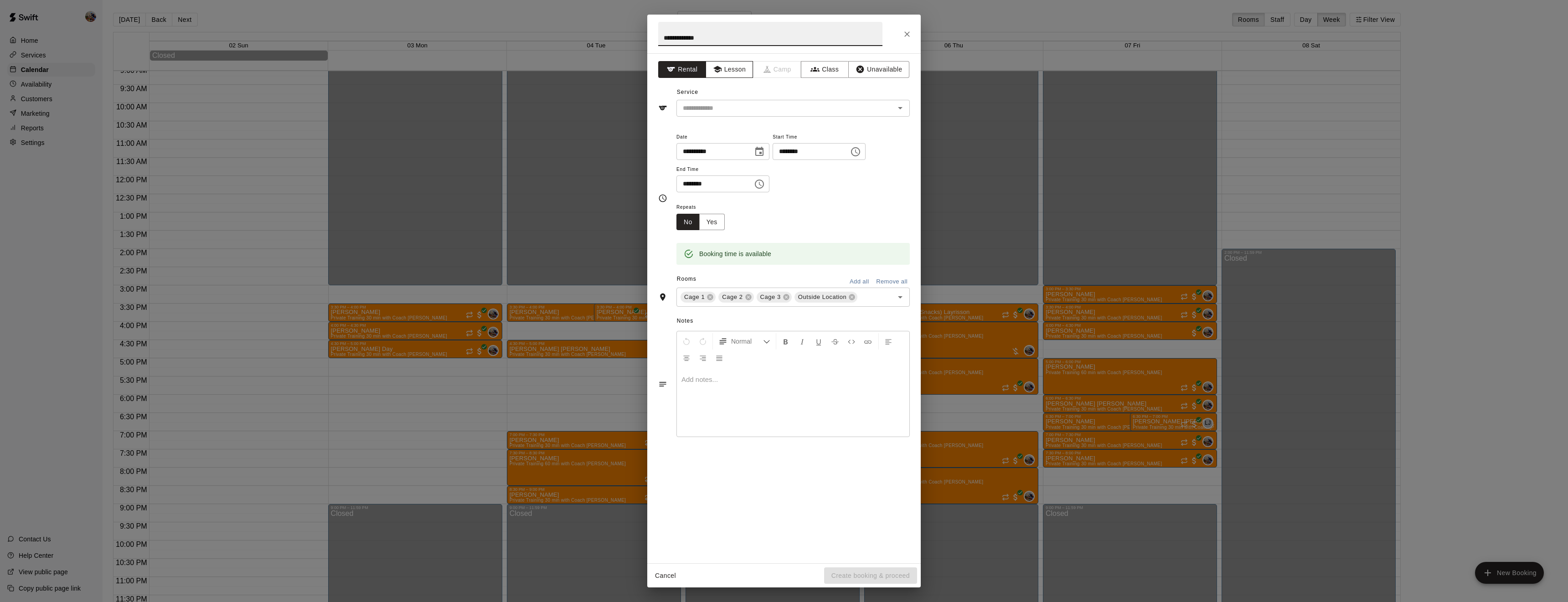
type input "**********"
click at [734, 66] on button "Lesson" at bounding box center [730, 69] width 48 height 17
click at [748, 301] on icon at bounding box center [748, 297] width 7 height 7
click at [776, 300] on icon at bounding box center [776, 297] width 6 height 6
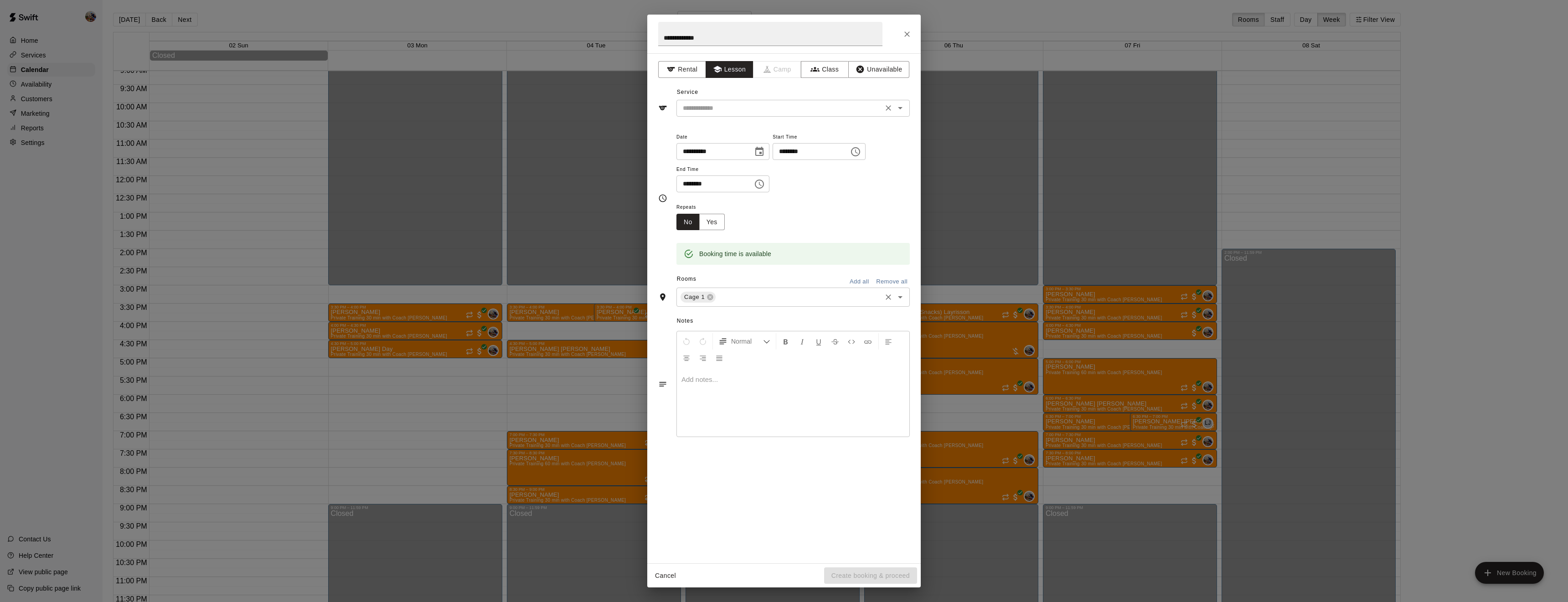
click at [767, 113] on input "text" at bounding box center [780, 108] width 201 height 12
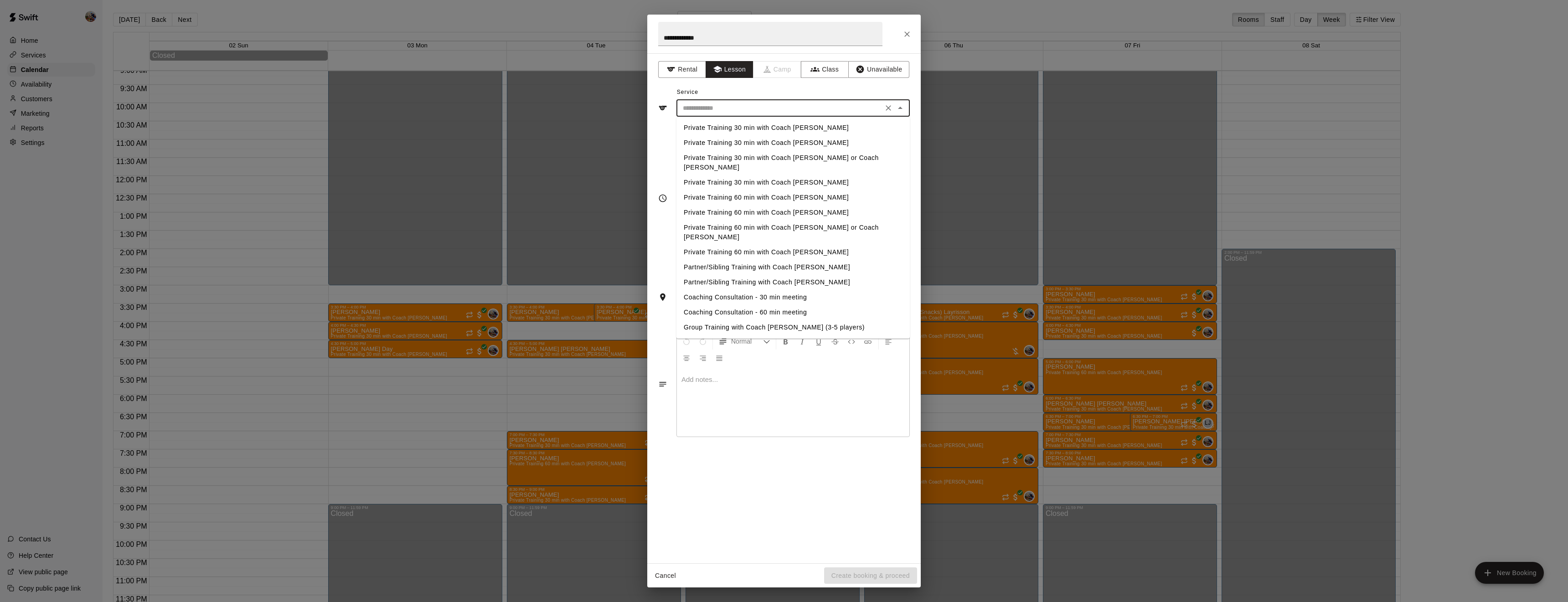
click at [770, 130] on li "Private Training 30 min with Coach [PERSON_NAME]" at bounding box center [793, 128] width 233 height 15
type input "**********"
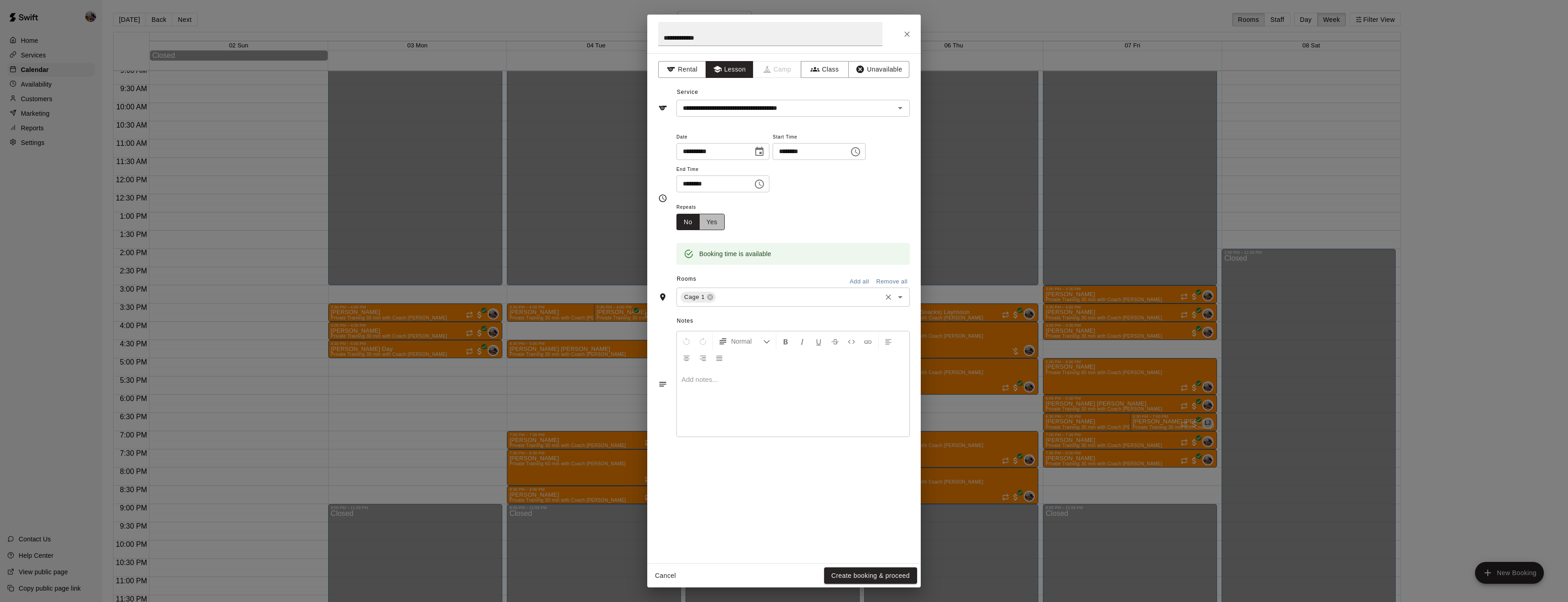
click at [721, 230] on button "Yes" at bounding box center [712, 222] width 26 height 17
click at [772, 260] on body "Home Services Calendar Availability Customers Marketing Reports Settings Contac…" at bounding box center [784, 308] width 1568 height 617
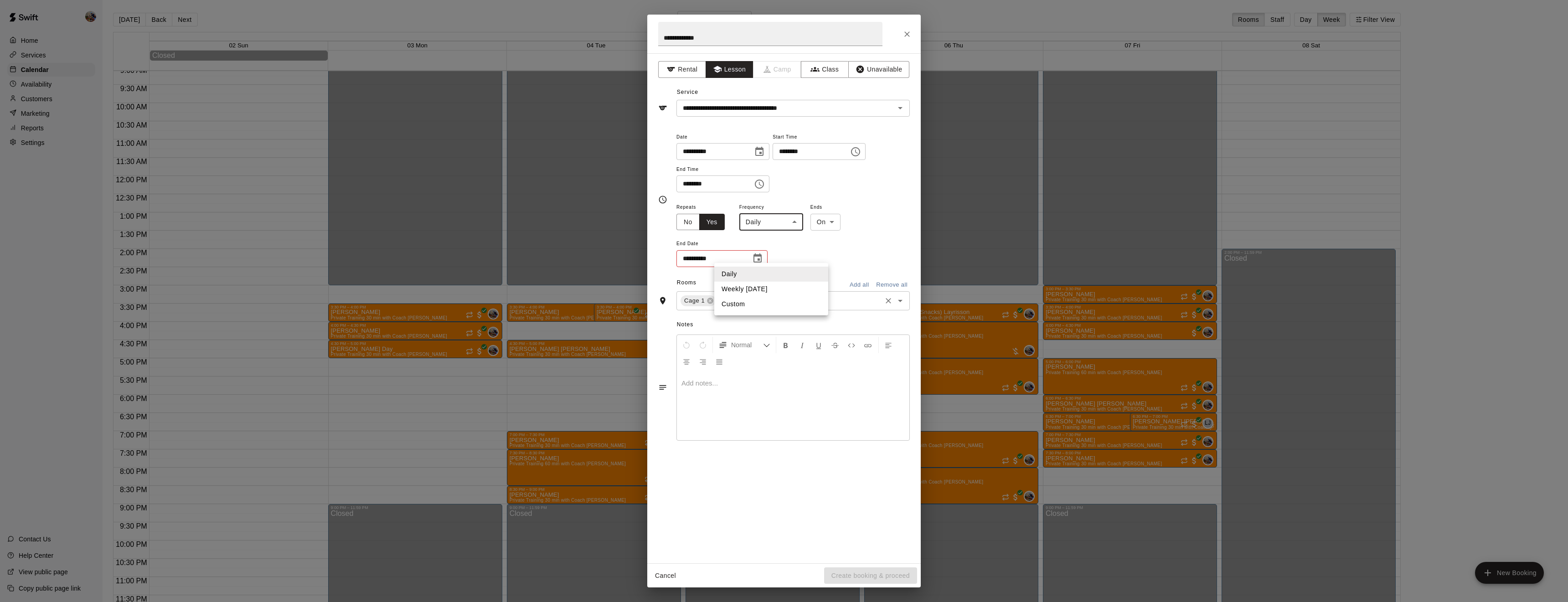
click at [760, 292] on li "Weekly [DATE]" at bounding box center [771, 289] width 114 height 15
type input "******"
click at [758, 263] on icon "Choose date" at bounding box center [757, 258] width 8 height 9
click at [809, 315] on icon "Next month" at bounding box center [808, 314] width 11 height 11
click at [809, 316] on icon "Next month" at bounding box center [808, 314] width 11 height 11
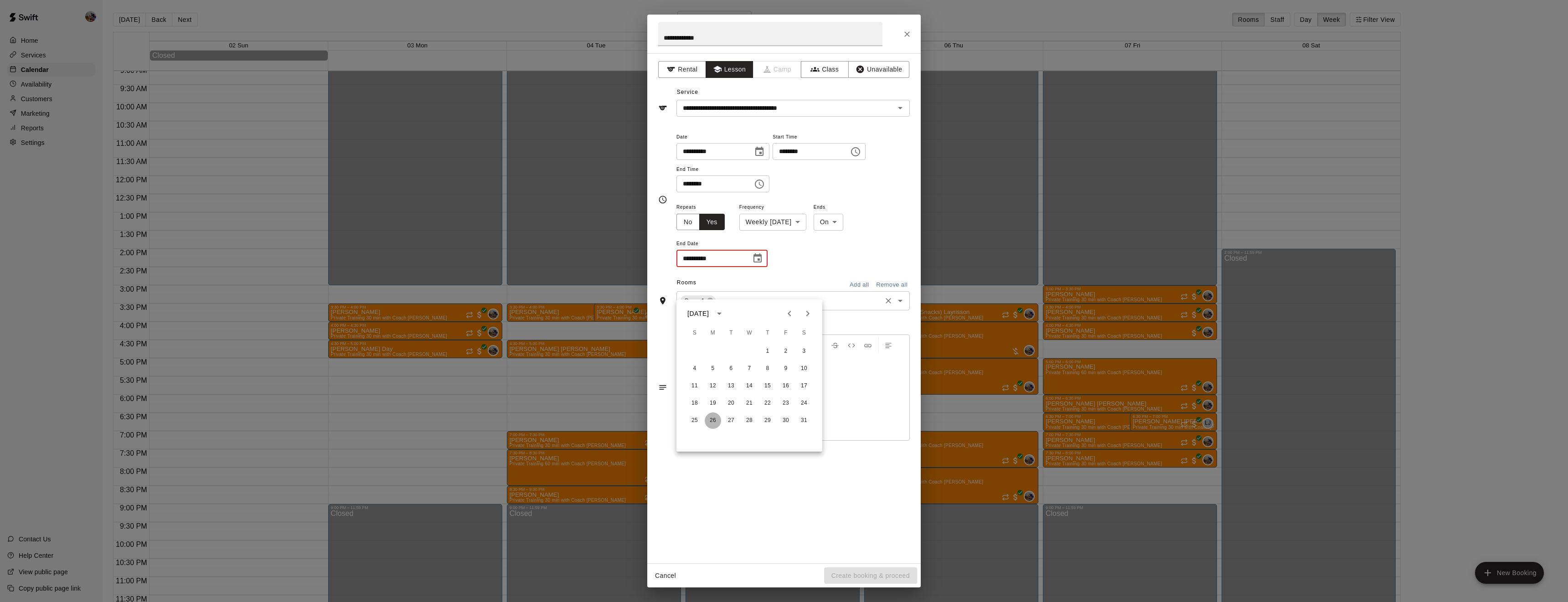
click at [713, 418] on button "26" at bounding box center [713, 421] width 16 height 16
type input "**********"
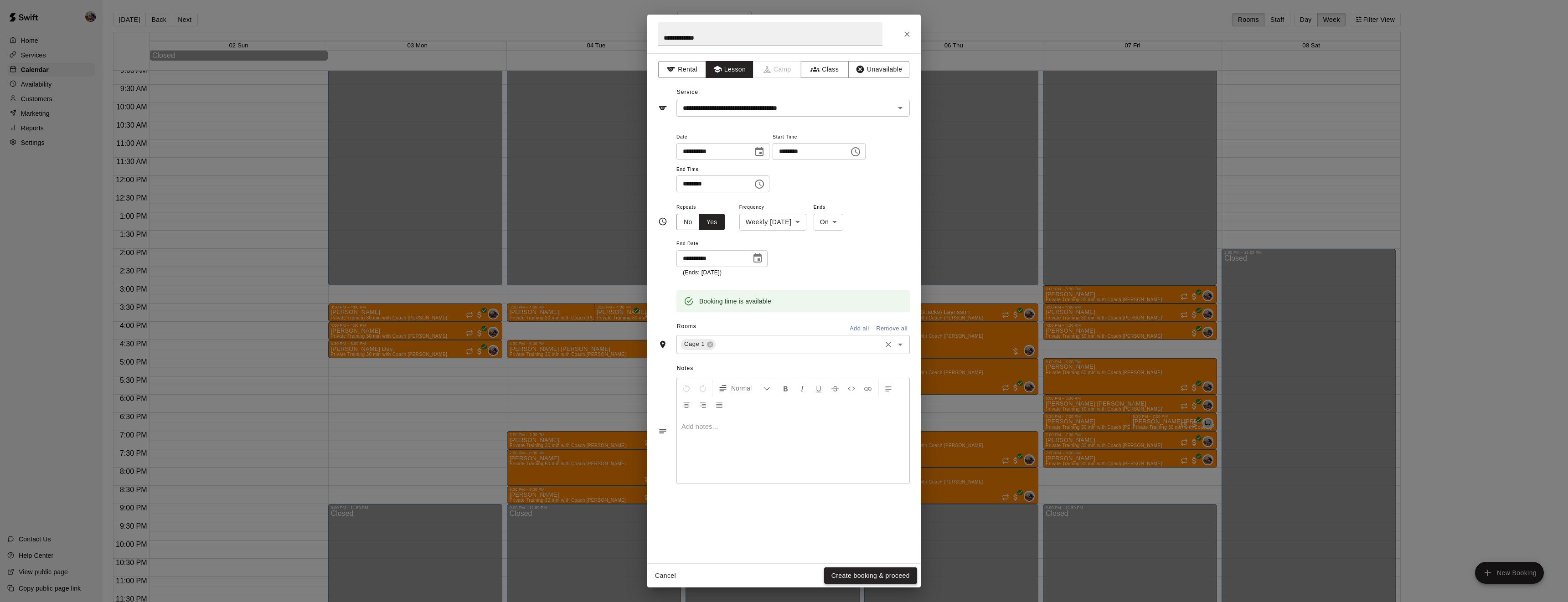
click at [893, 573] on button "Create booking & proceed" at bounding box center [871, 576] width 93 height 17
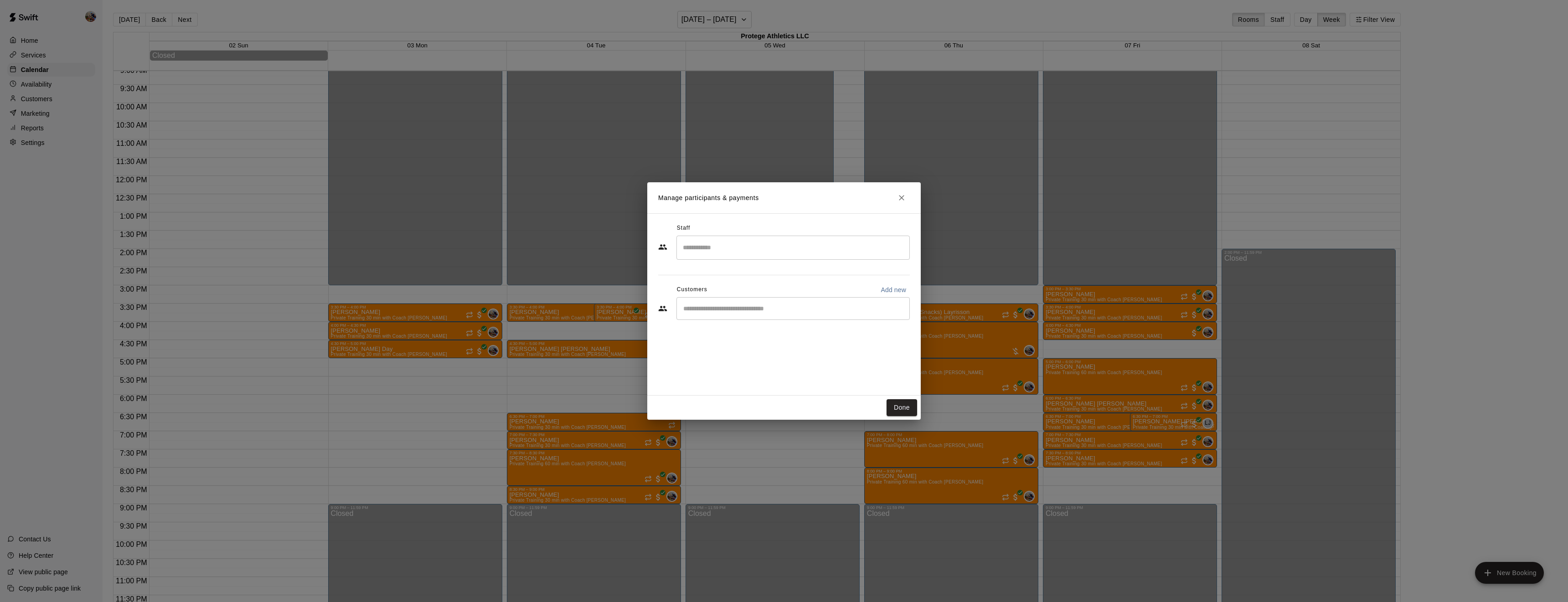
click at [747, 255] on input "Search staff" at bounding box center [793, 248] width 225 height 16
click at [744, 269] on li "[PERSON_NAME] Owner" at bounding box center [793, 275] width 233 height 31
type input "******"
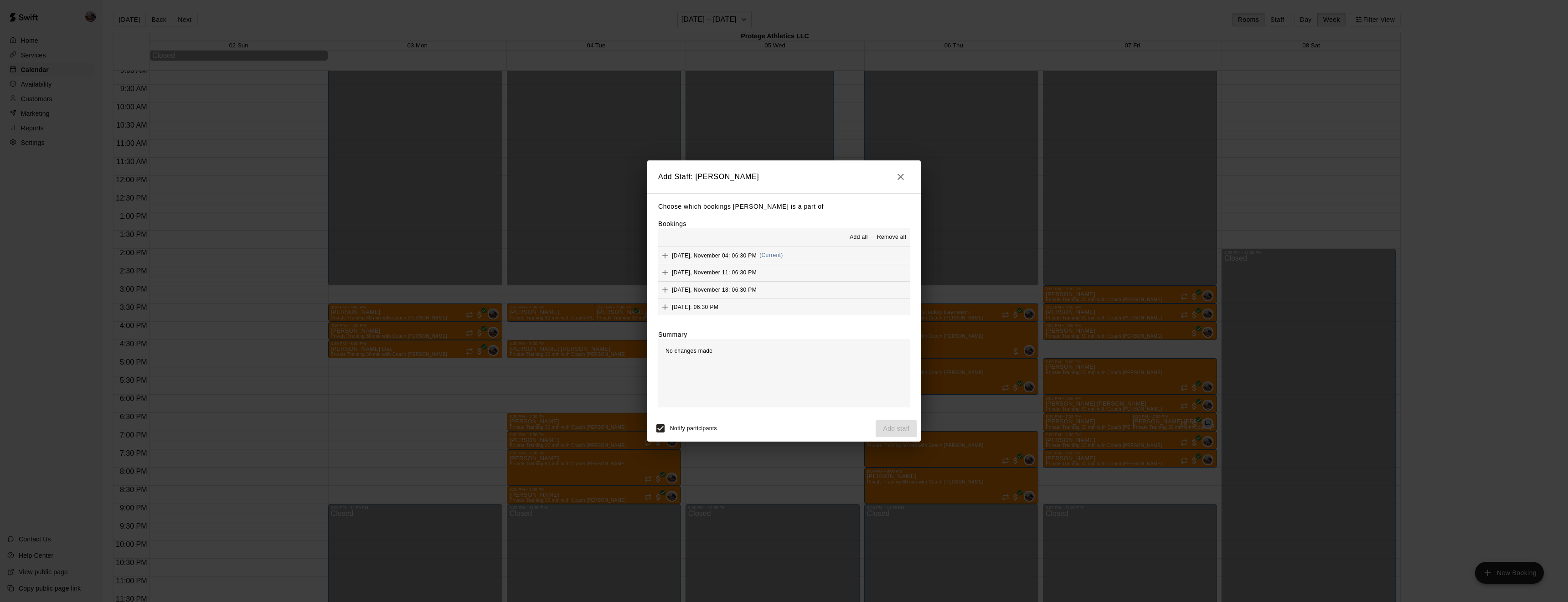
click at [863, 231] on button "Add all" at bounding box center [859, 238] width 29 height 14
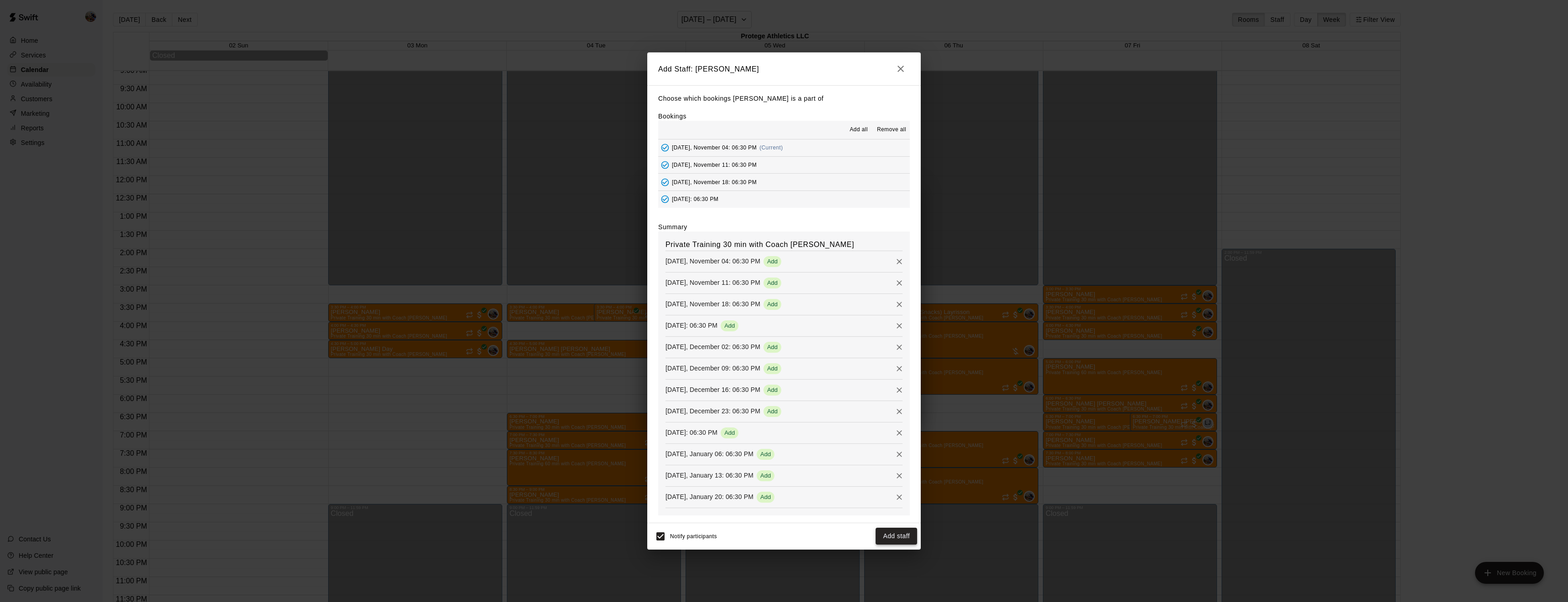
click at [905, 536] on button "Add staff" at bounding box center [897, 536] width 41 height 17
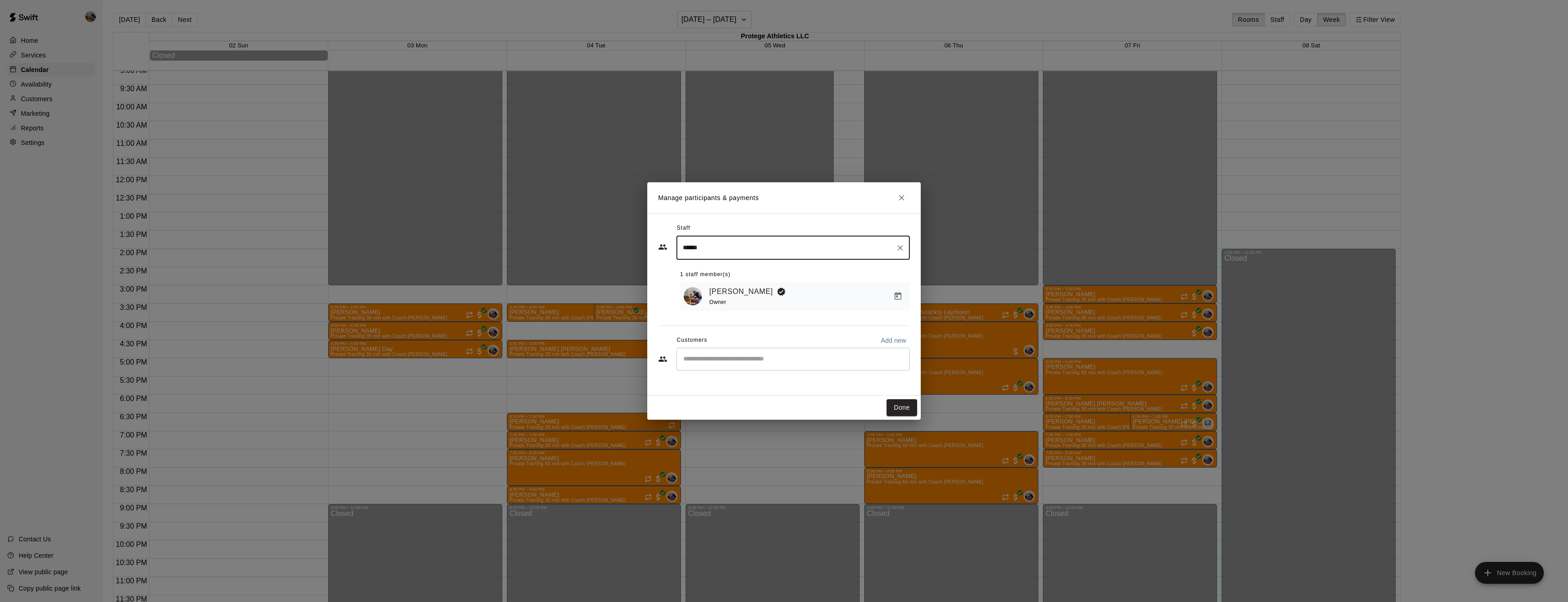
click at [773, 364] on div "​" at bounding box center [793, 360] width 233 height 23
type input "****"
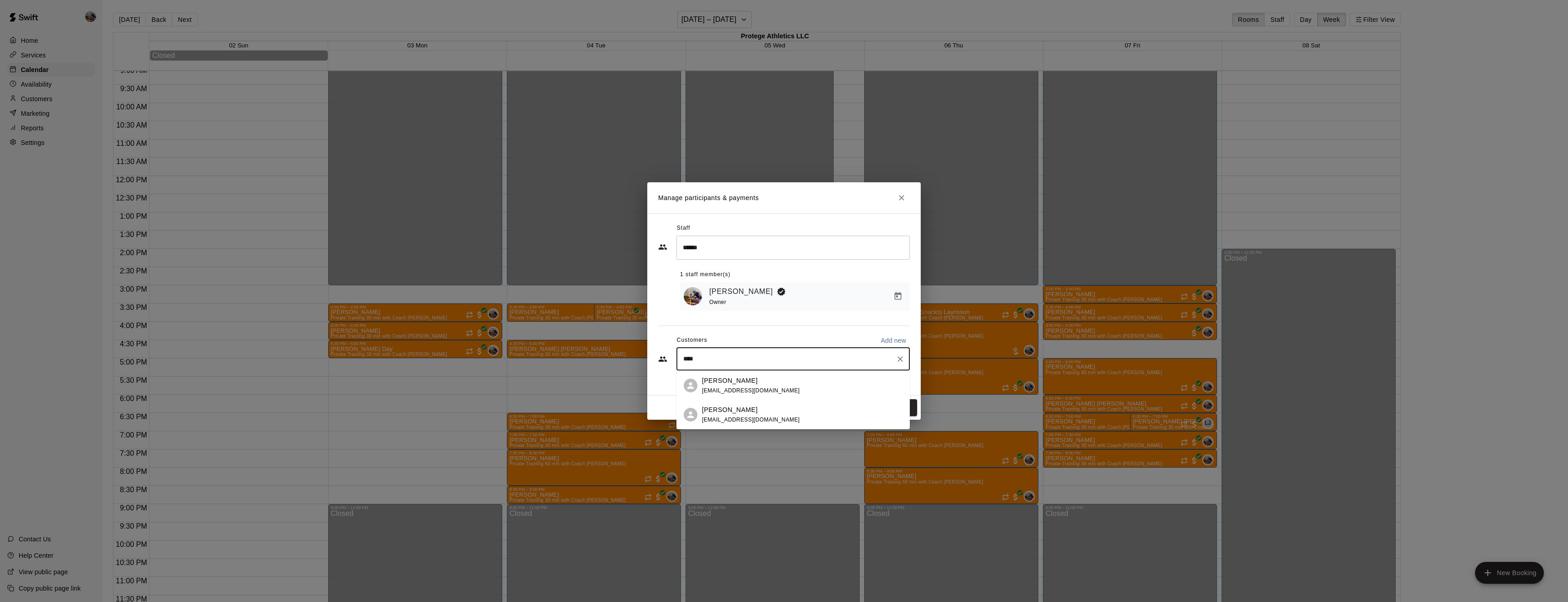
click at [769, 382] on div "[PERSON_NAME] [EMAIL_ADDRESS][DOMAIN_NAME]" at bounding box center [802, 386] width 201 height 20
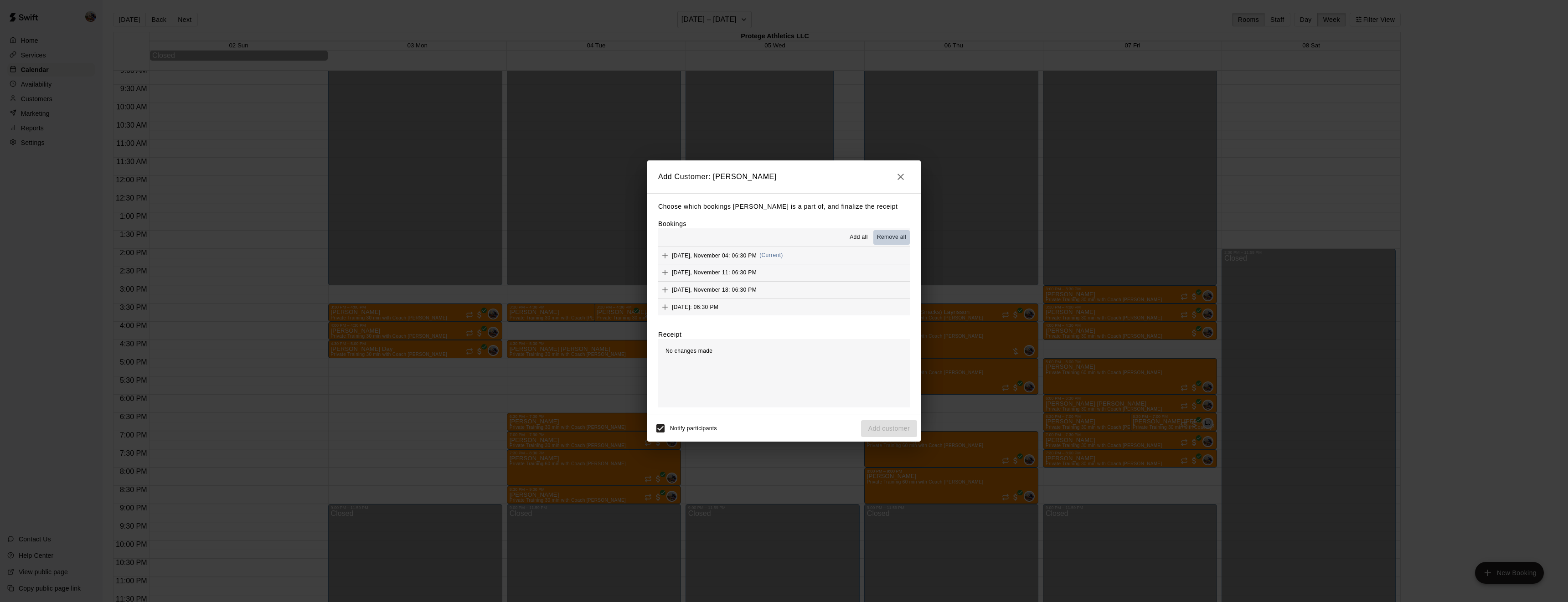
click at [899, 235] on span "Remove all" at bounding box center [891, 238] width 29 height 9
click at [865, 233] on span "Add all" at bounding box center [859, 238] width 18 height 9
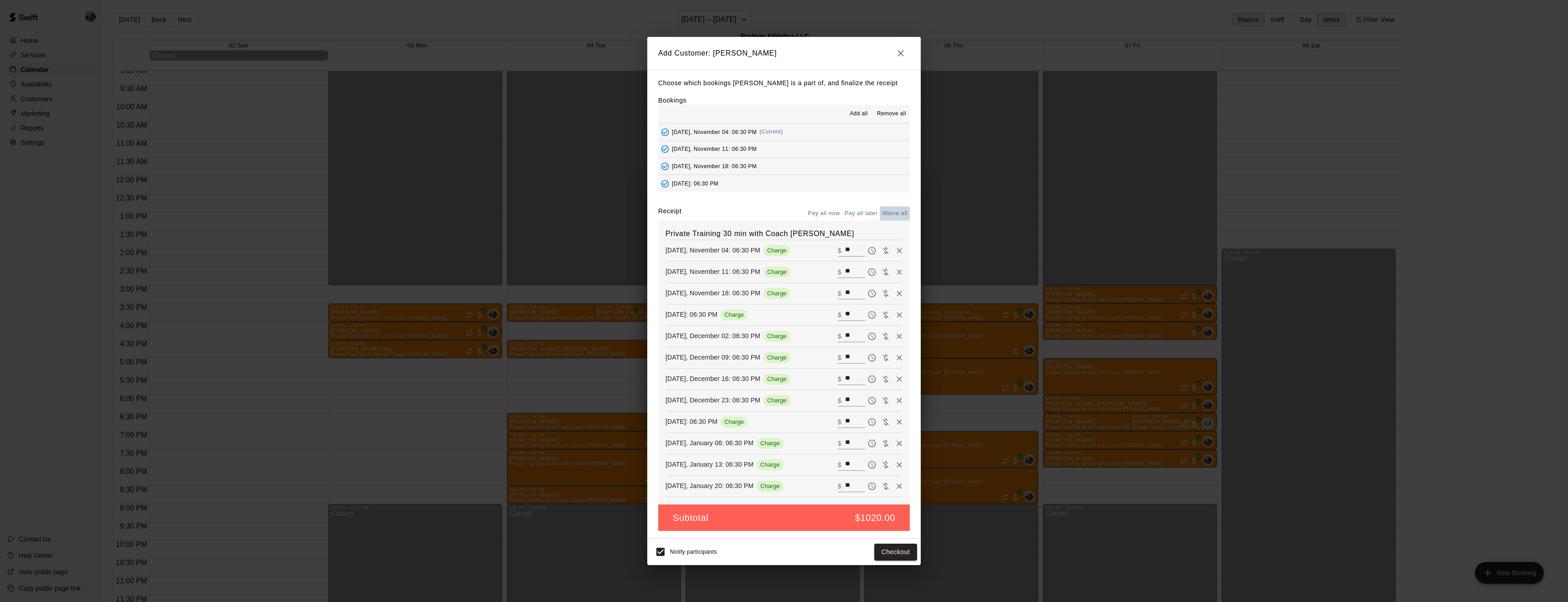
click at [899, 214] on button "Waive all" at bounding box center [895, 213] width 30 height 14
type input "*"
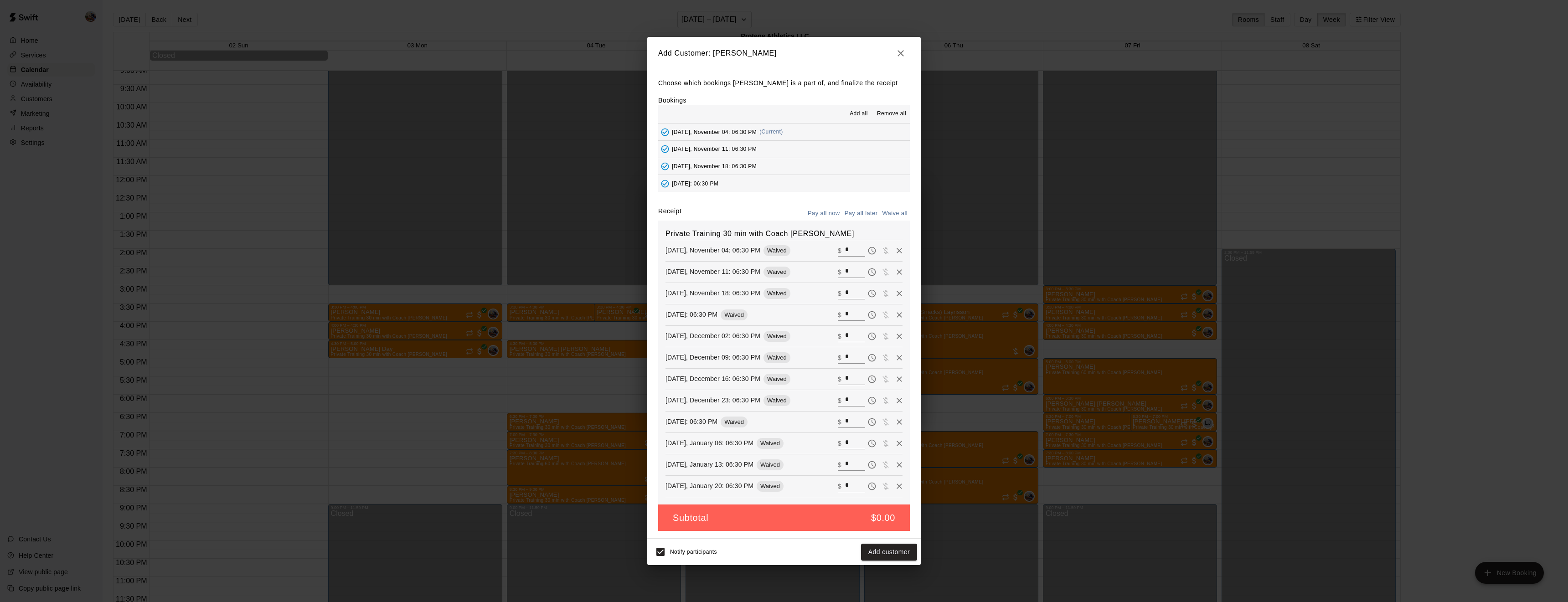
type input "*"
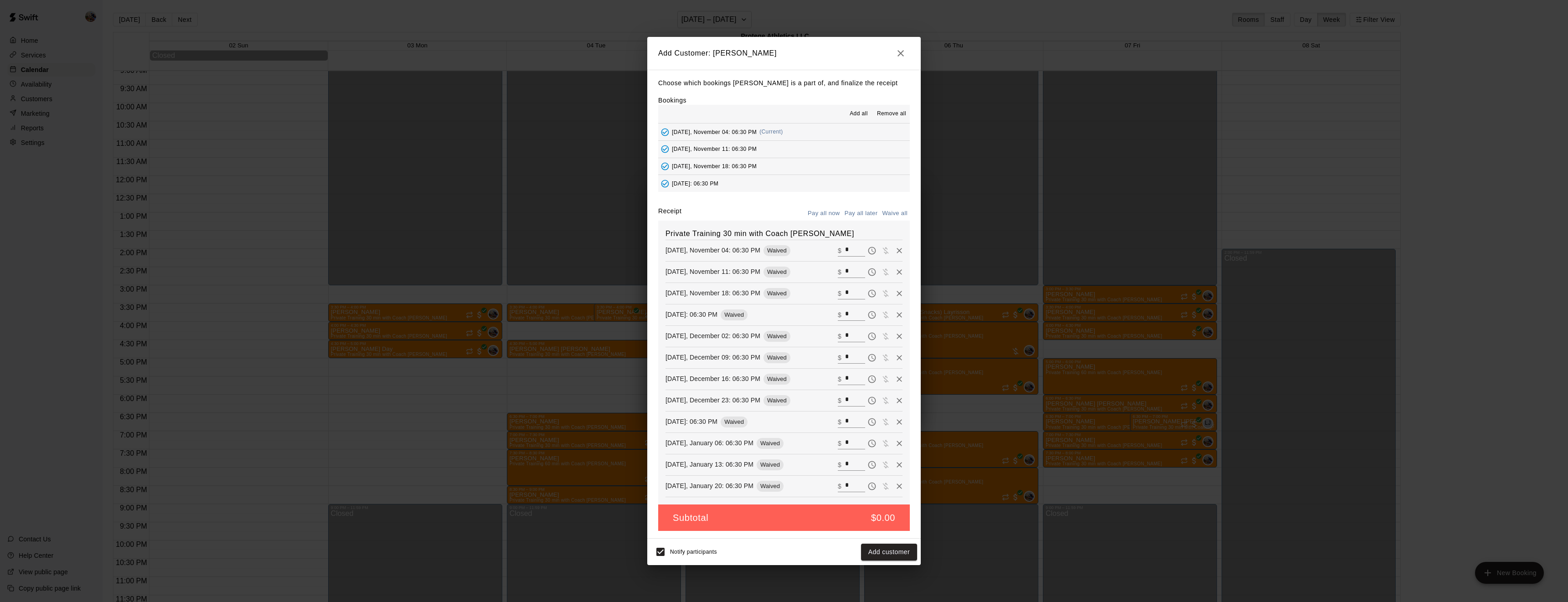
type input "*"
click at [891, 551] on button "Add customer" at bounding box center [889, 552] width 56 height 17
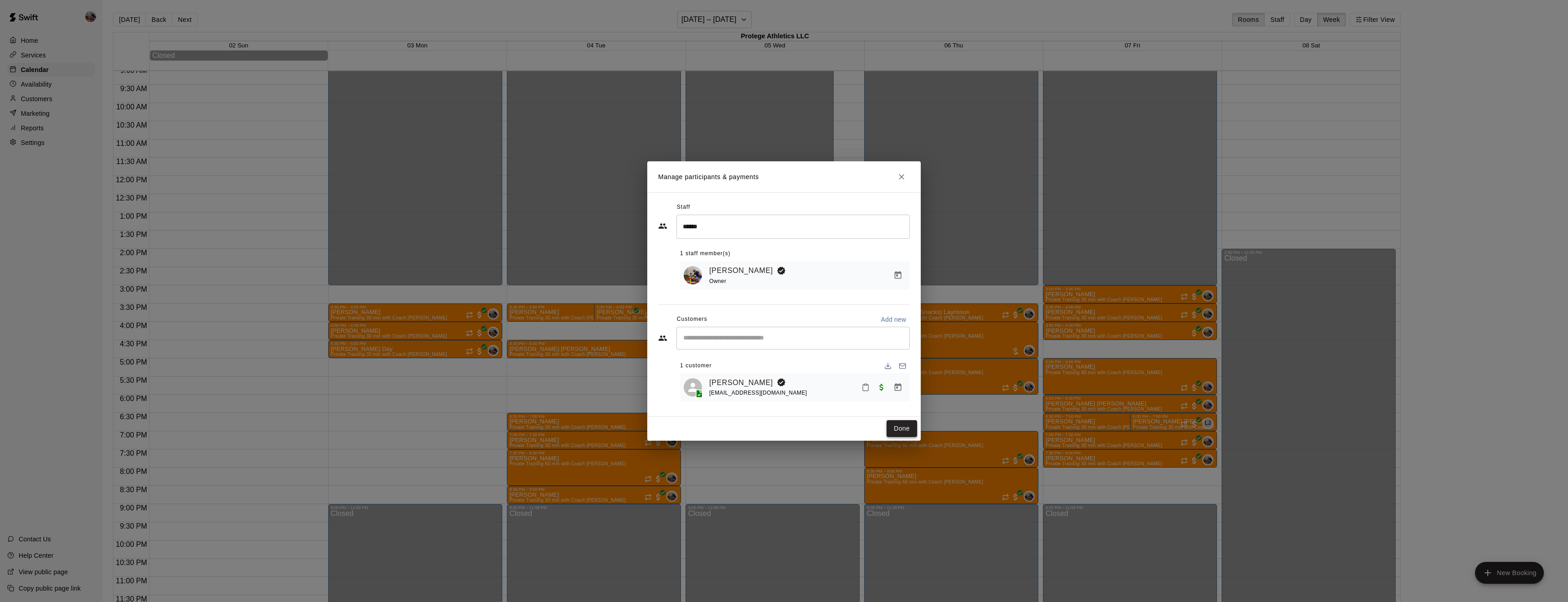
click at [903, 428] on button "Done" at bounding box center [902, 429] width 30 height 17
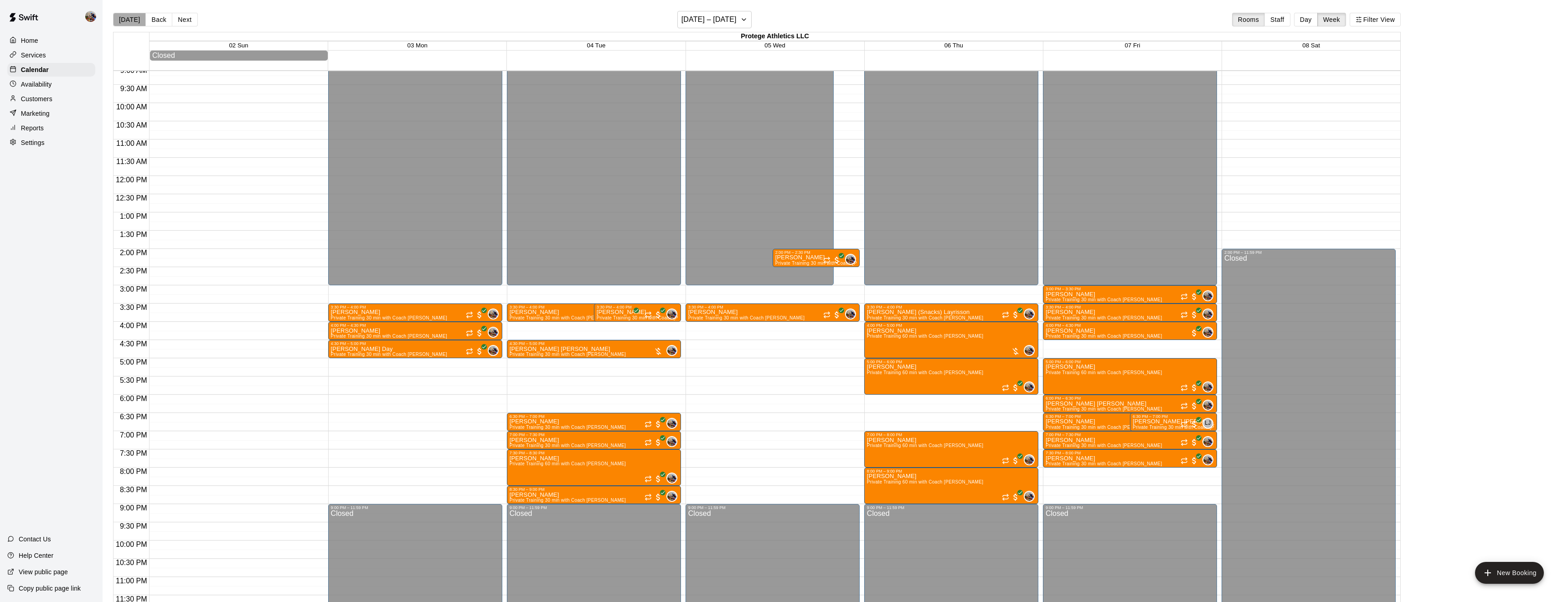
click at [129, 17] on button "[DATE]" at bounding box center [129, 19] width 33 height 13
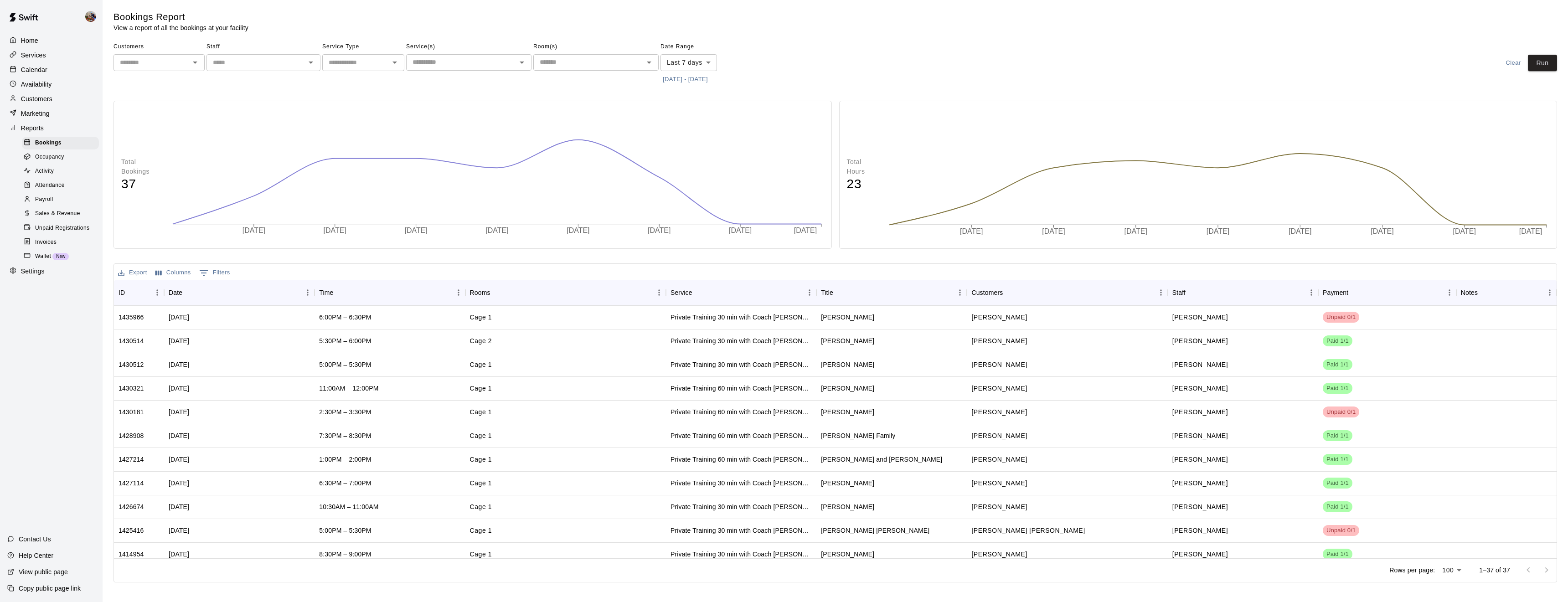
click at [196, 61] on icon "Open" at bounding box center [195, 63] width 11 height 11
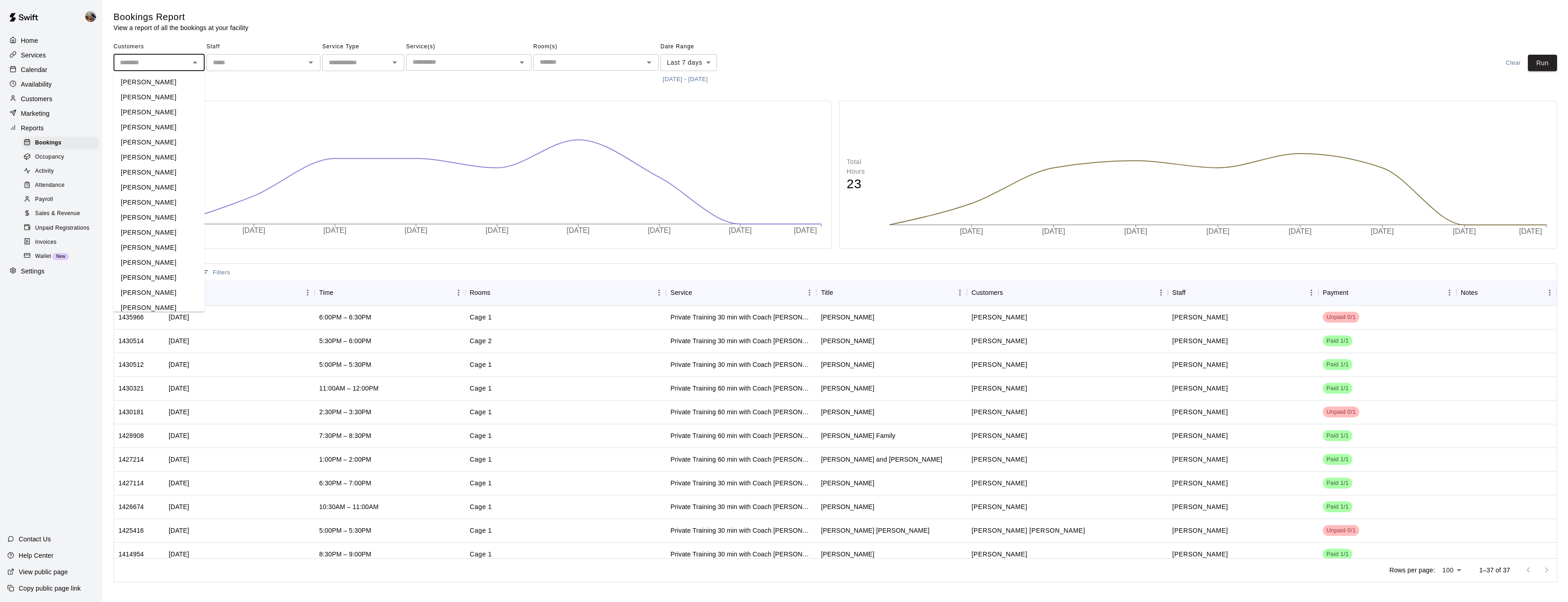
click at [155, 62] on input "text" at bounding box center [151, 63] width 71 height 12
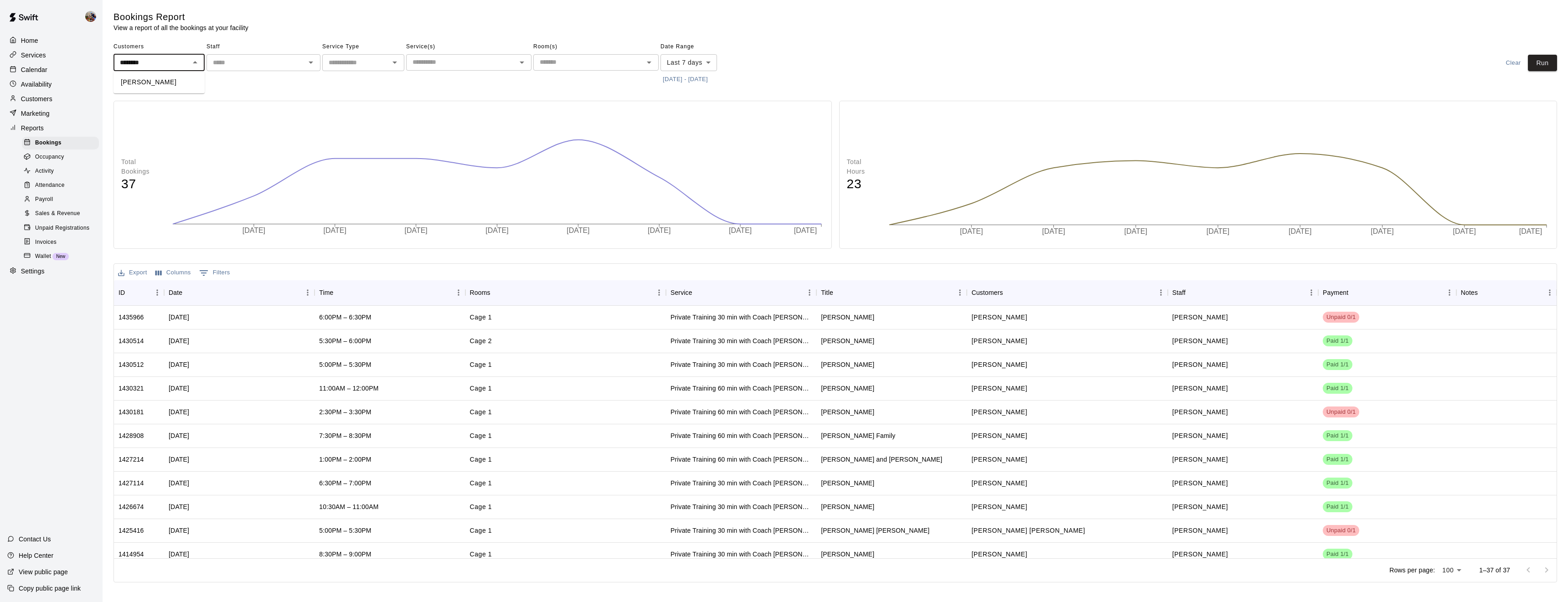
click at [152, 84] on li "[PERSON_NAME]" at bounding box center [159, 82] width 91 height 15
type input "**********"
click at [689, 82] on button "9/14/2025 - 9/21/2025" at bounding box center [686, 79] width 50 height 14
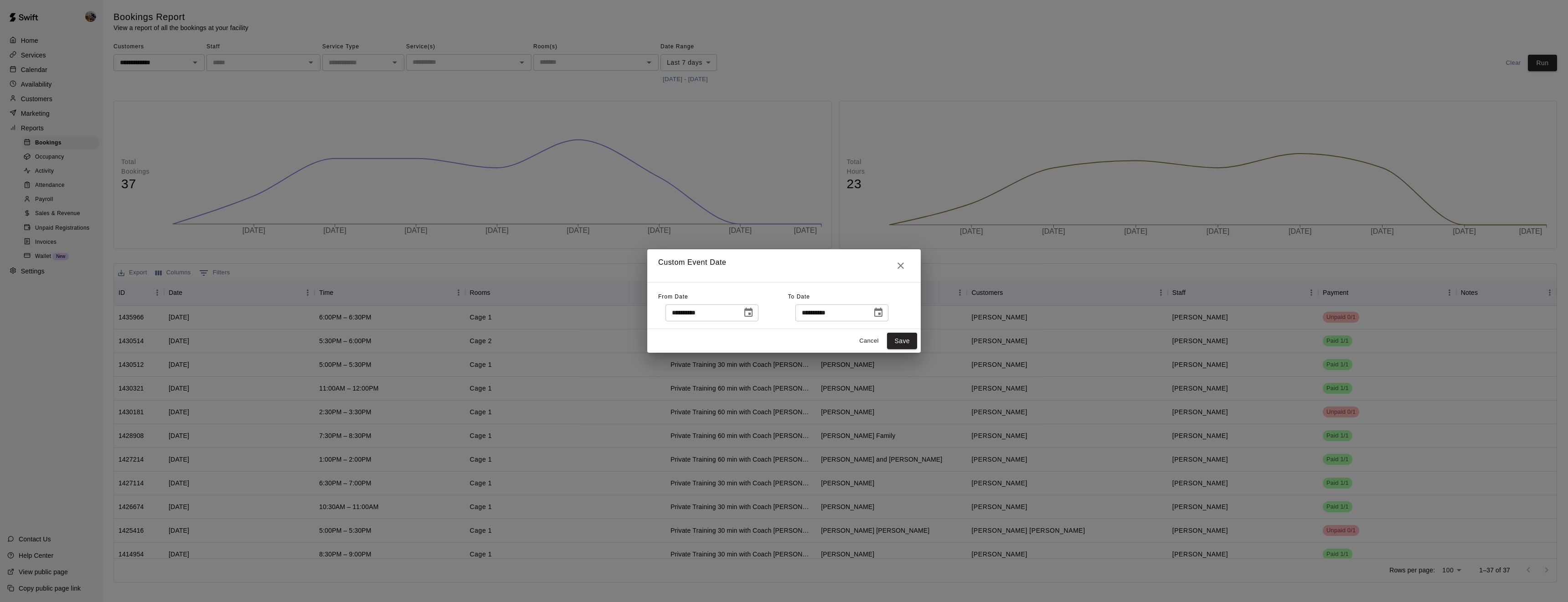
click at [755, 317] on icon "Choose date, selected date is Sep 14, 2025" at bounding box center [748, 313] width 11 height 11
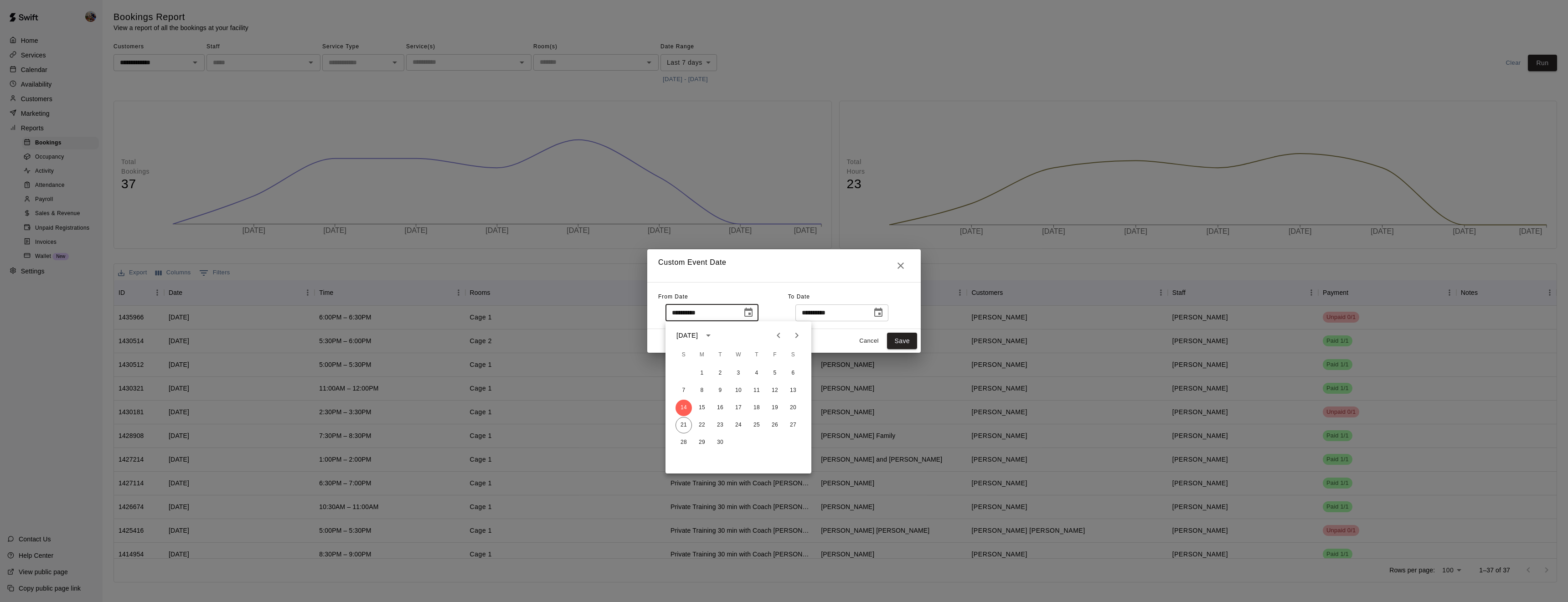
click at [780, 335] on icon "Previous month" at bounding box center [779, 336] width 11 height 11
click at [721, 370] on button "1" at bounding box center [721, 373] width 16 height 16
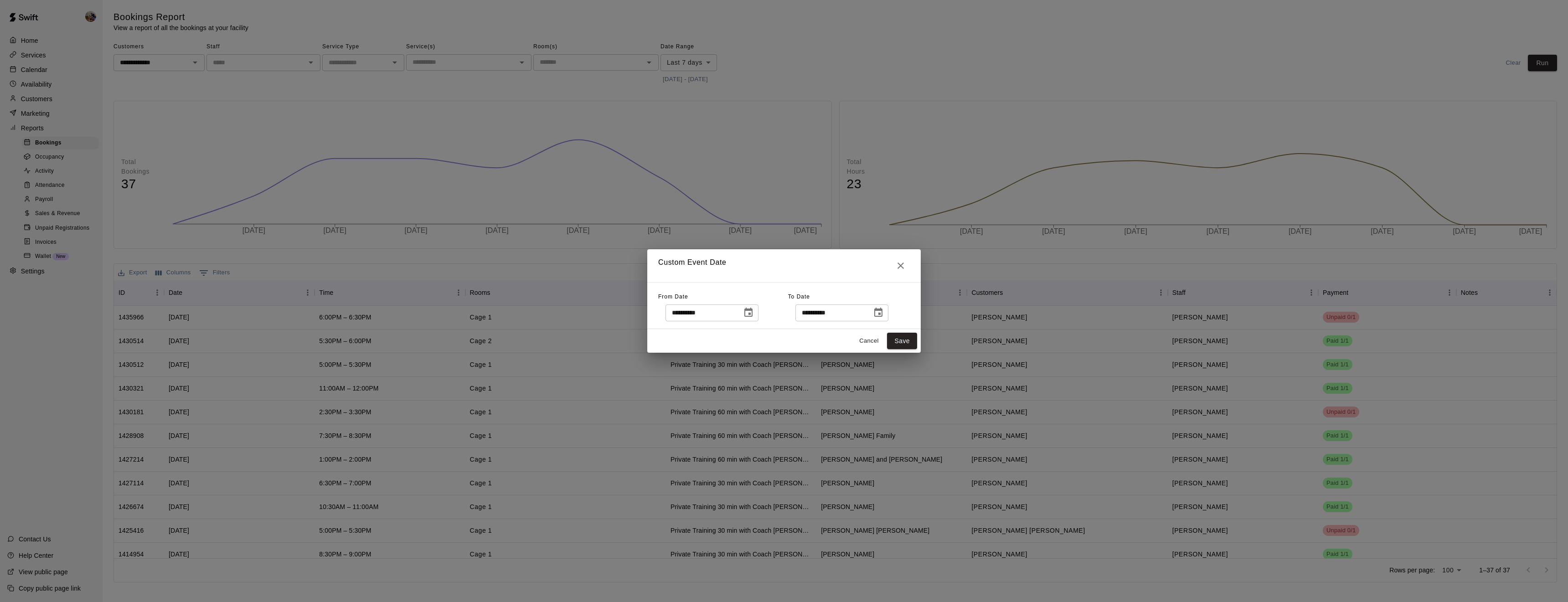
type input "**********"
click at [902, 343] on button "Save" at bounding box center [903, 341] width 30 height 17
type input "******"
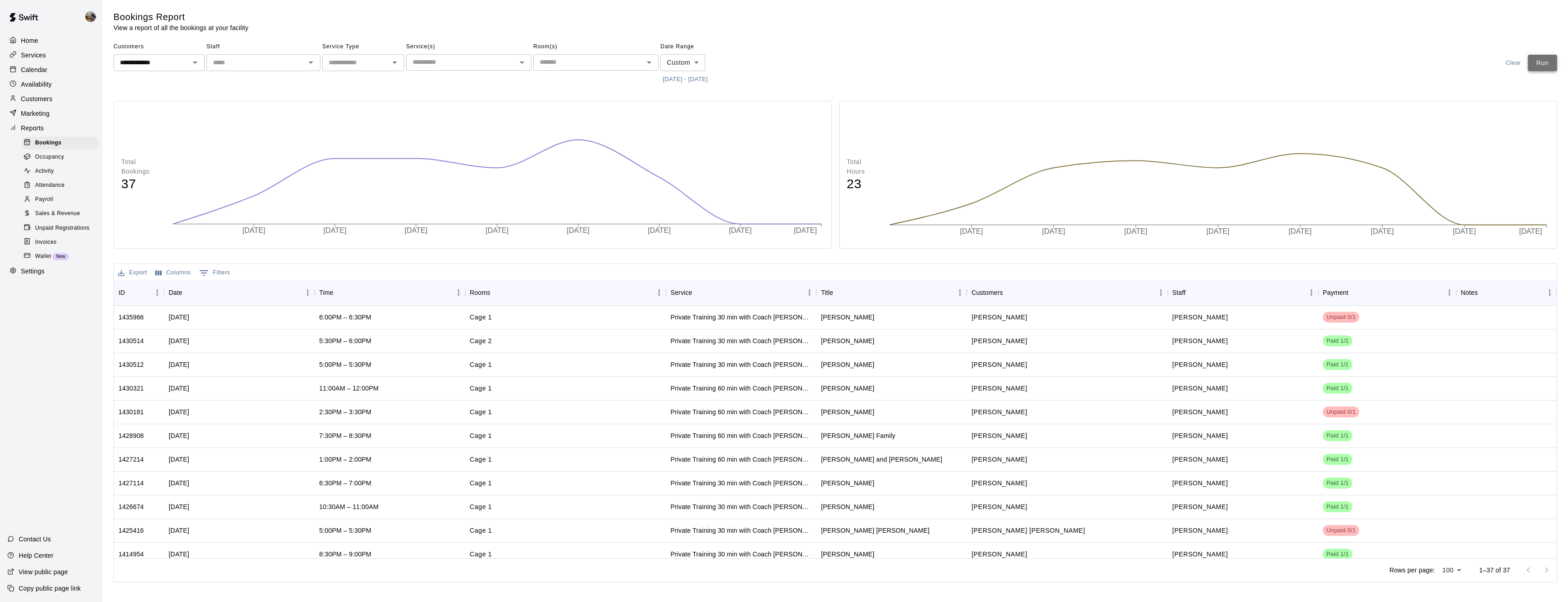
click at [1544, 66] on button "Run" at bounding box center [1543, 63] width 29 height 17
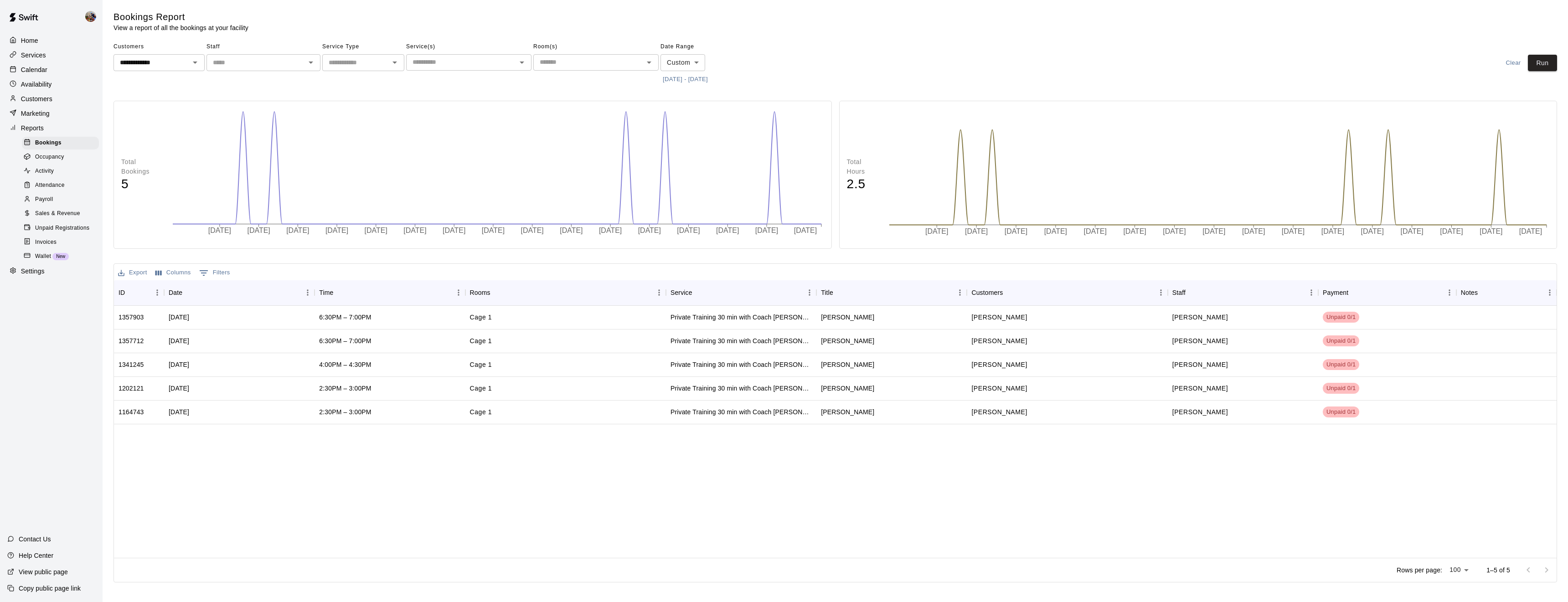
click at [711, 79] on button "7/1/2025 - 9/21/2025" at bounding box center [686, 79] width 50 height 14
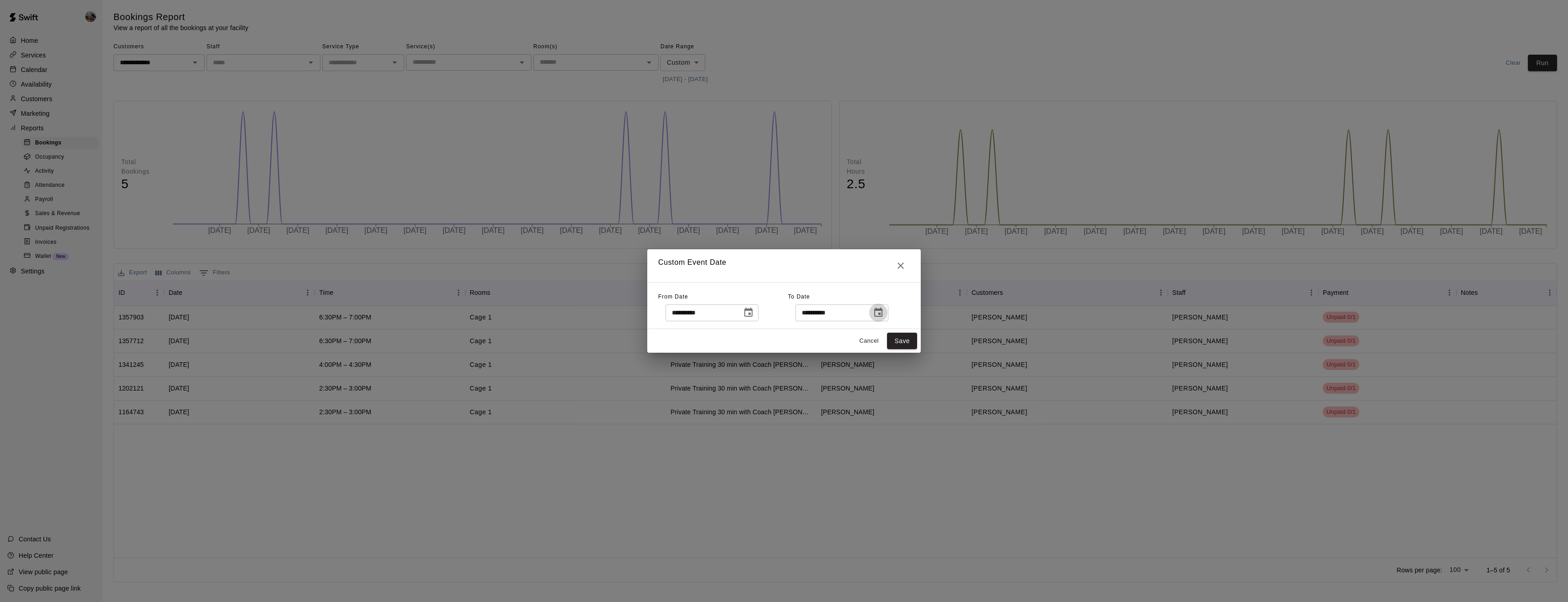
click at [883, 312] on icon "Choose date, selected date is Sep 21, 2025" at bounding box center [878, 313] width 8 height 9
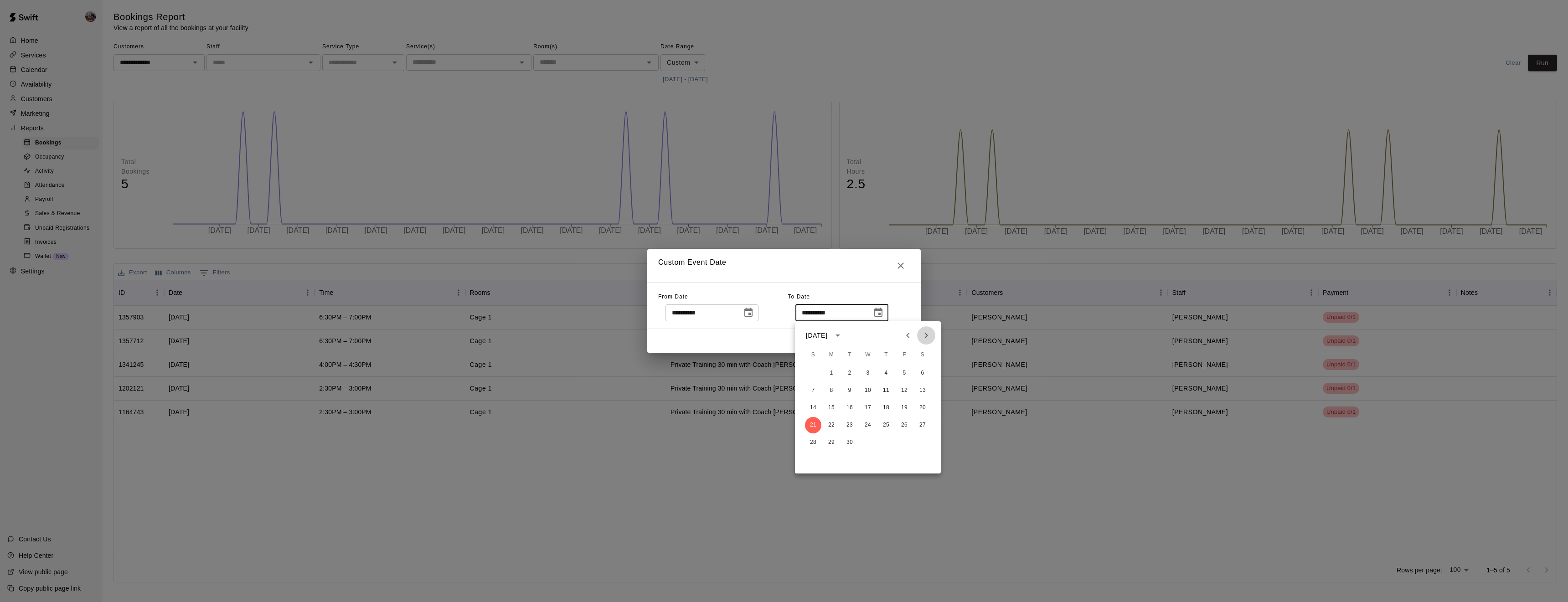
click at [924, 332] on icon "Next month" at bounding box center [926, 336] width 11 height 11
click at [910, 334] on icon "Previous month" at bounding box center [908, 336] width 11 height 11
click at [813, 458] on button "30" at bounding box center [813, 460] width 16 height 16
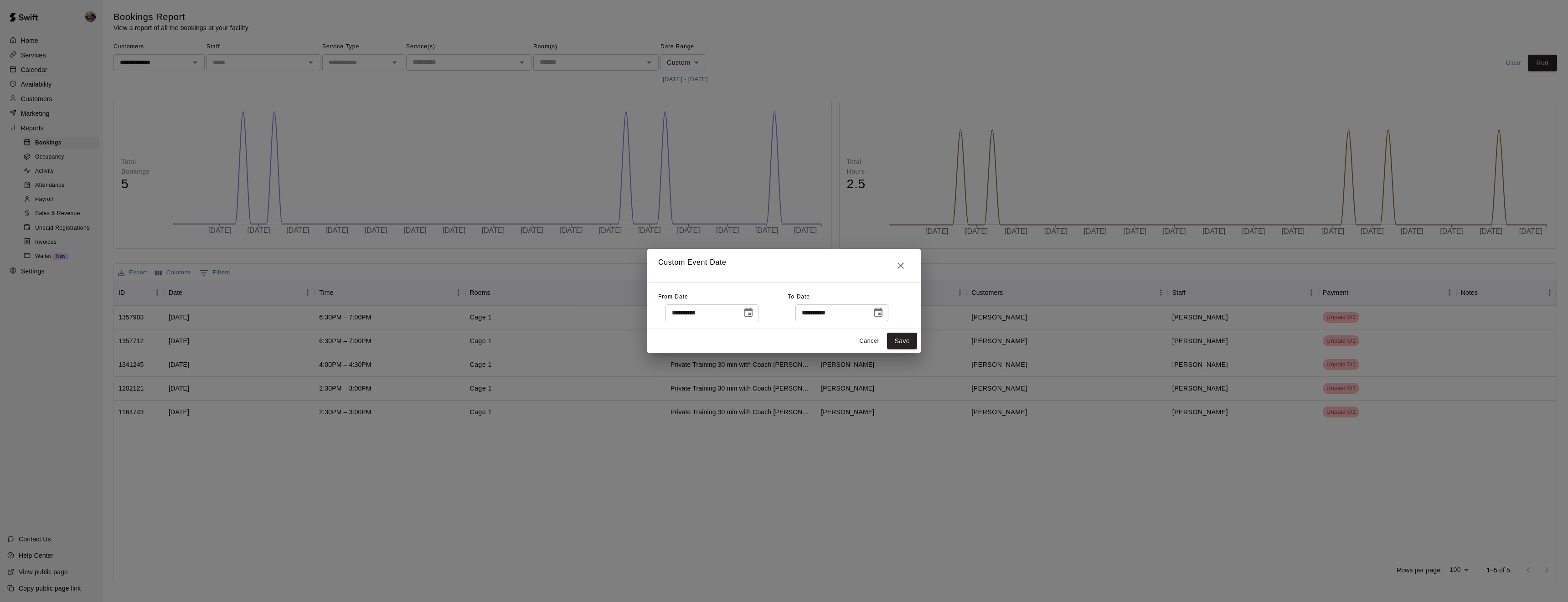
click at [888, 317] on button "Choose date, selected date is Nov 30, 2025" at bounding box center [879, 313] width 18 height 18
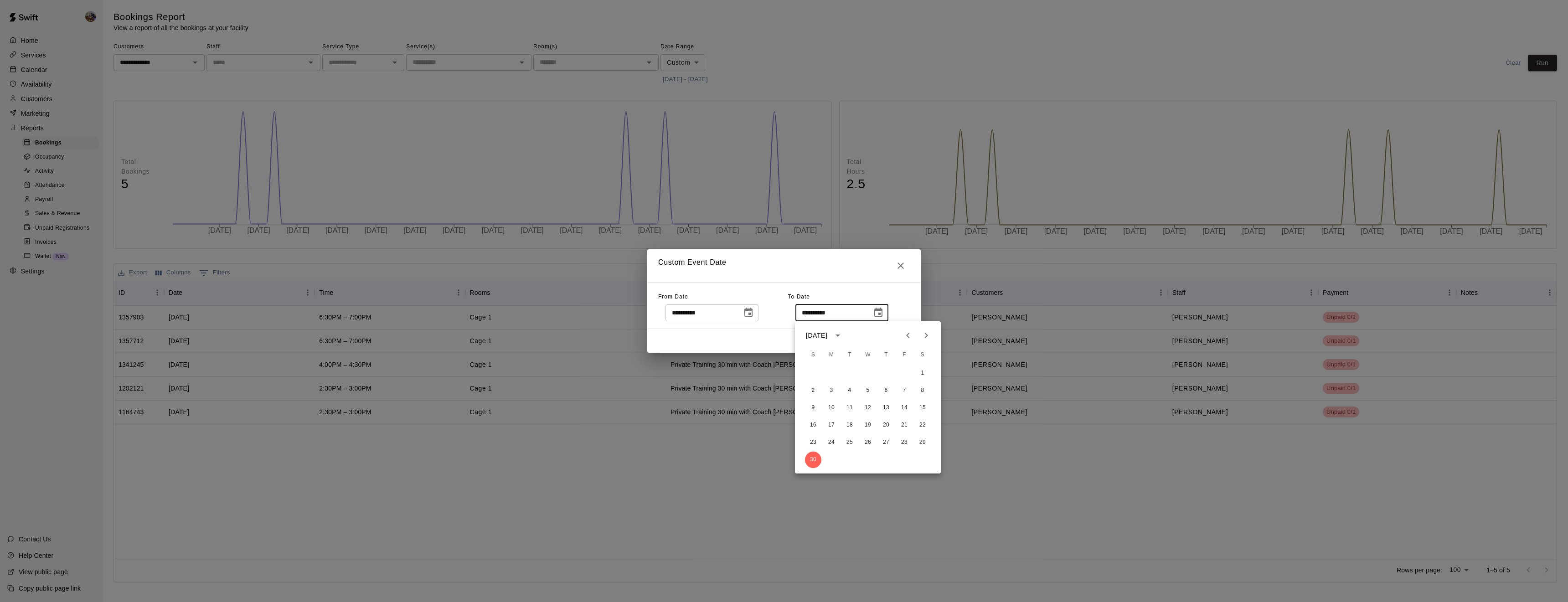
click at [924, 331] on icon "Next month" at bounding box center [926, 336] width 11 height 11
click at [867, 437] on button "31" at bounding box center [868, 443] width 16 height 16
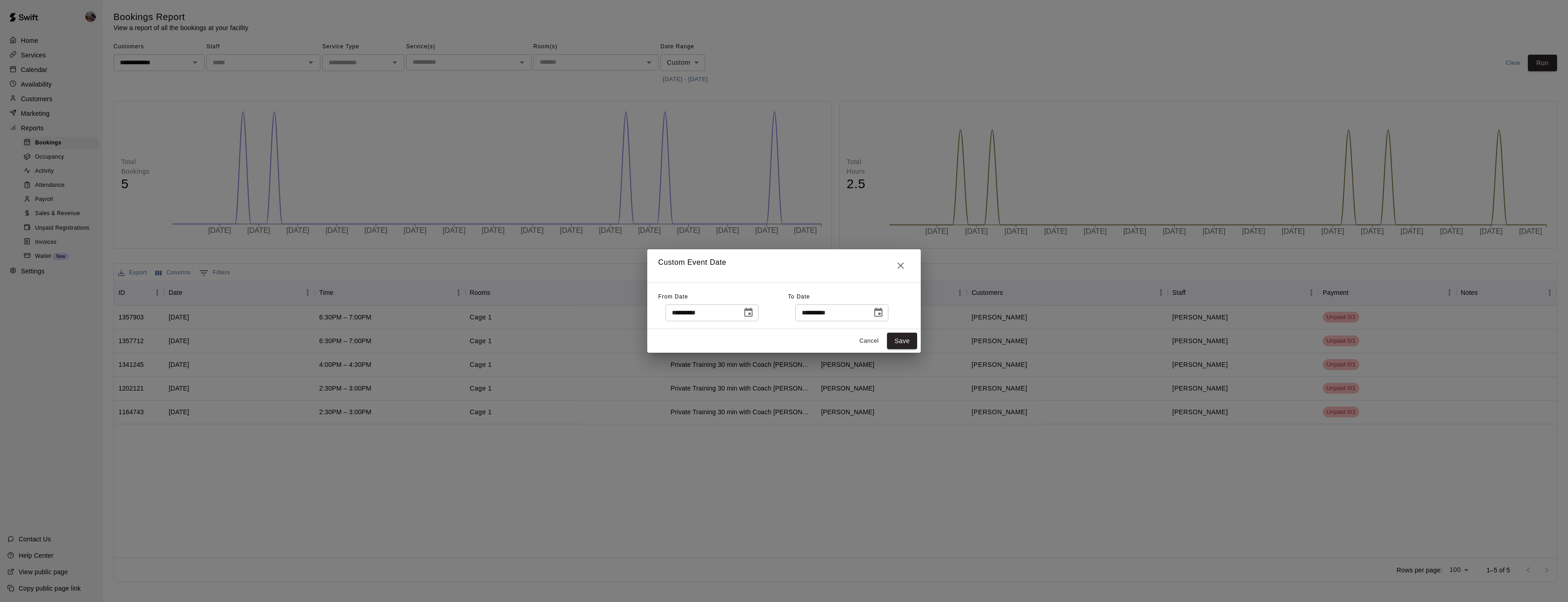
type input "**********"
click at [908, 340] on button "Save" at bounding box center [903, 341] width 30 height 17
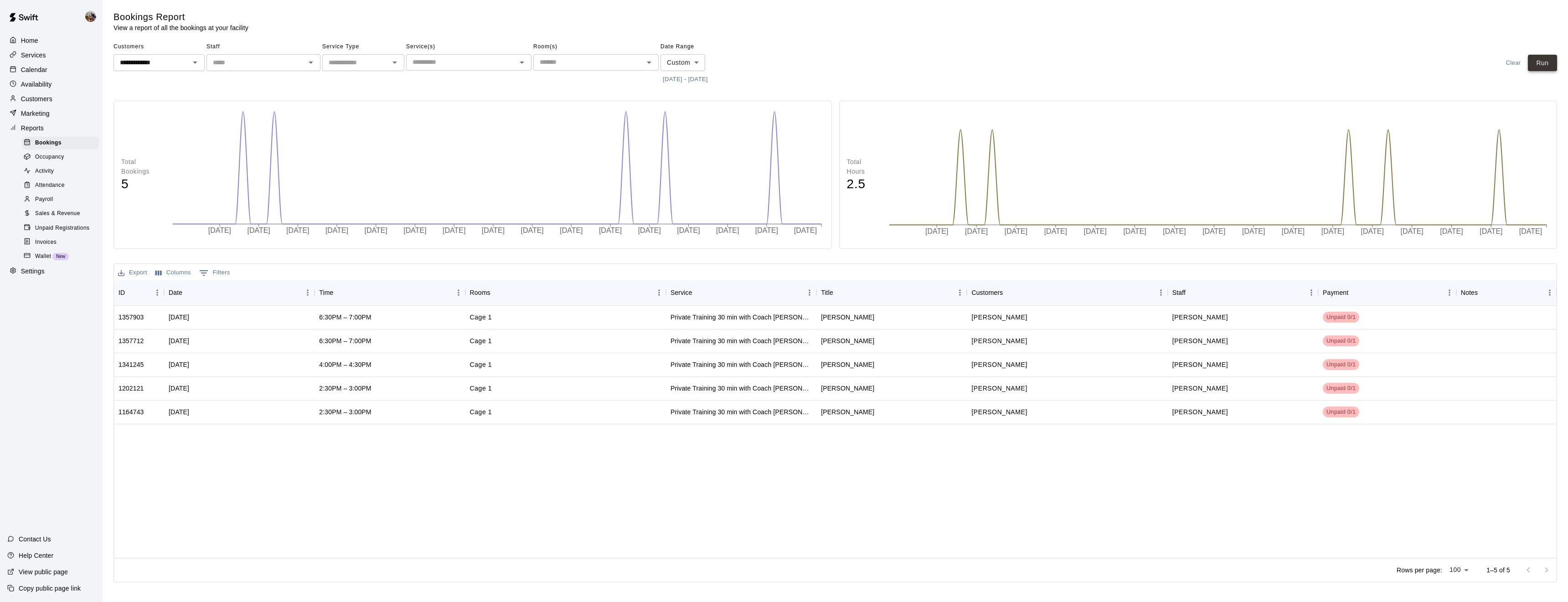
click at [1545, 60] on button "Run" at bounding box center [1543, 63] width 29 height 17
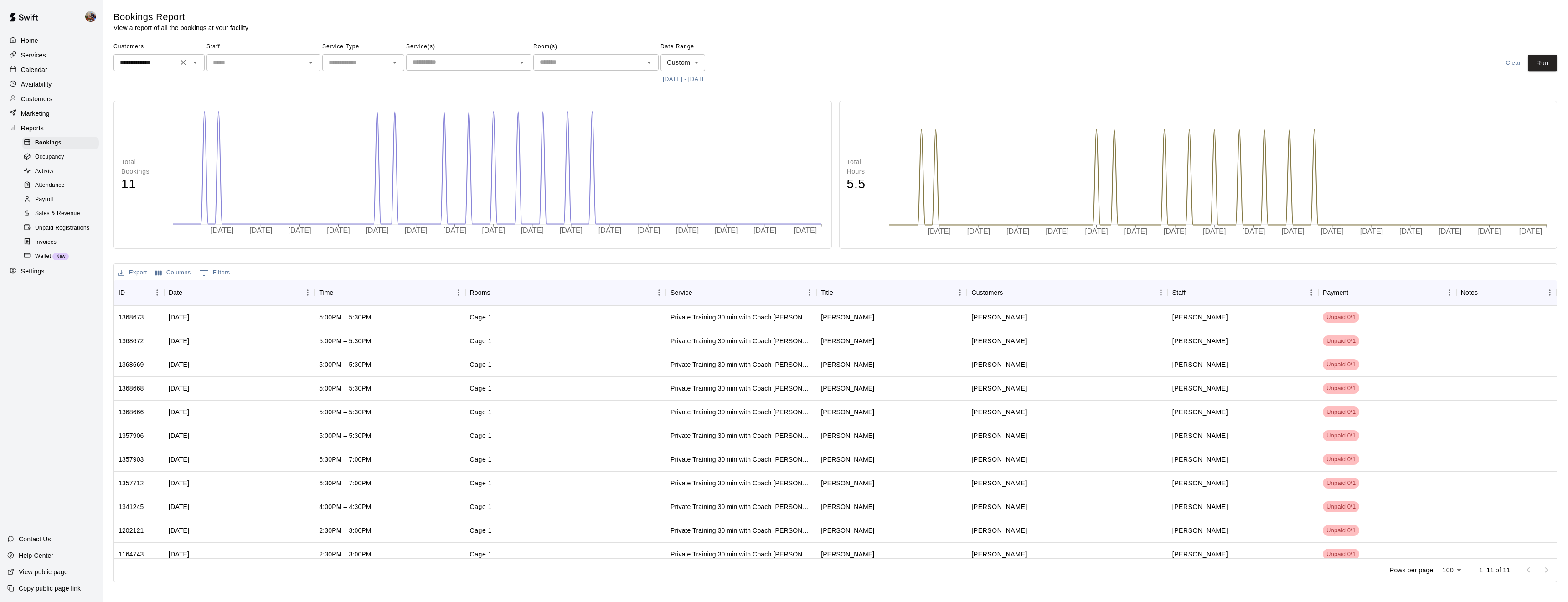
click at [195, 63] on icon "Open" at bounding box center [195, 63] width 4 height 3
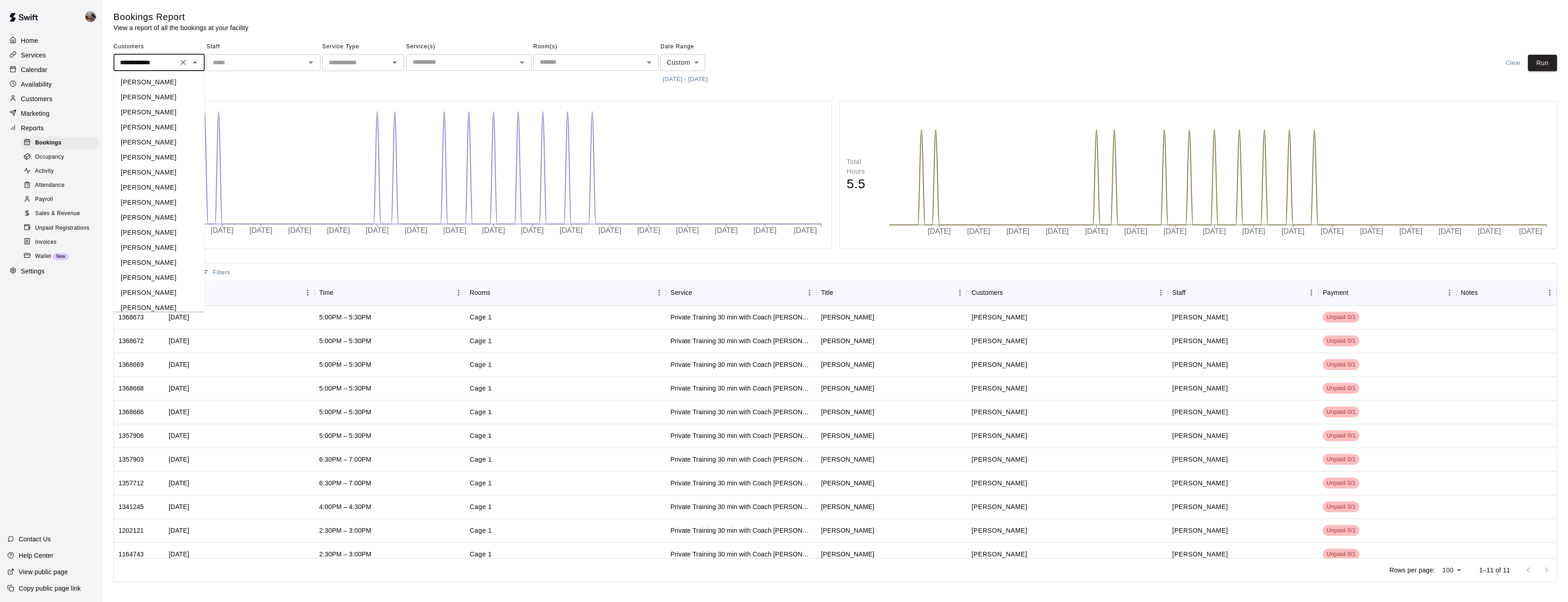
scroll to position [2666, 0]
click at [185, 63] on icon "Clear" at bounding box center [183, 63] width 9 height 9
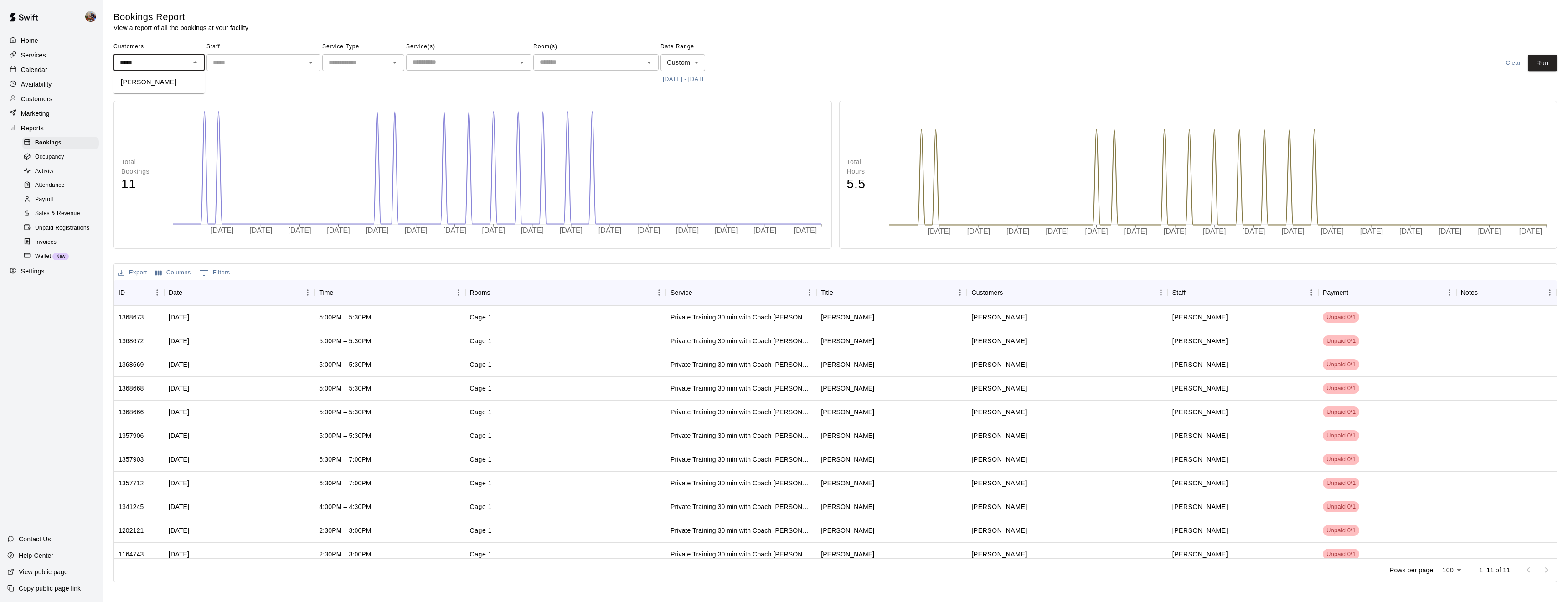
click at [166, 81] on li "William Layrisson" at bounding box center [159, 82] width 91 height 15
type input "**********"
click at [1539, 63] on button "Run" at bounding box center [1543, 63] width 29 height 17
